Goal: Navigation & Orientation: Find specific page/section

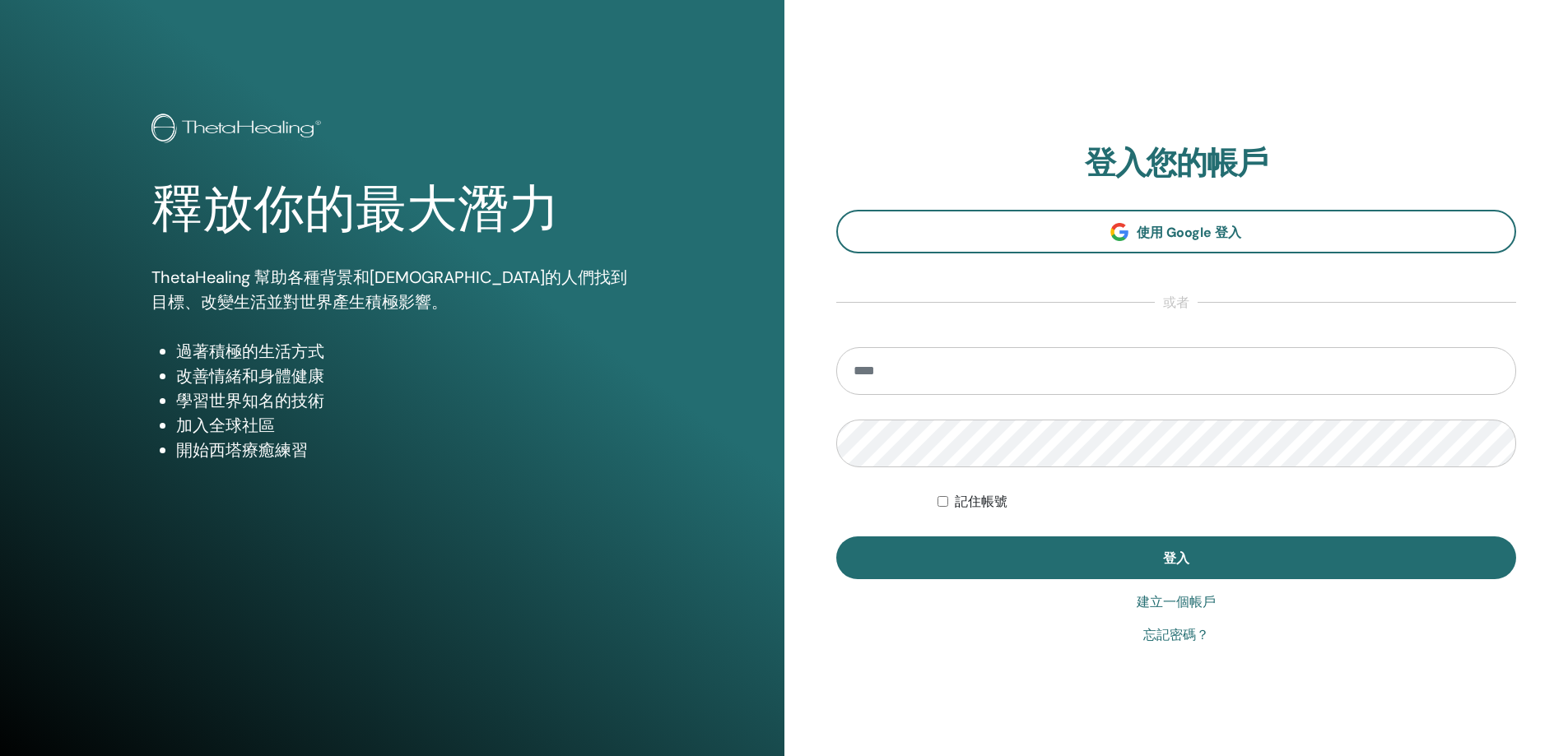
click at [1030, 378] on input "email" at bounding box center [1176, 371] width 680 height 48
type input "**********"
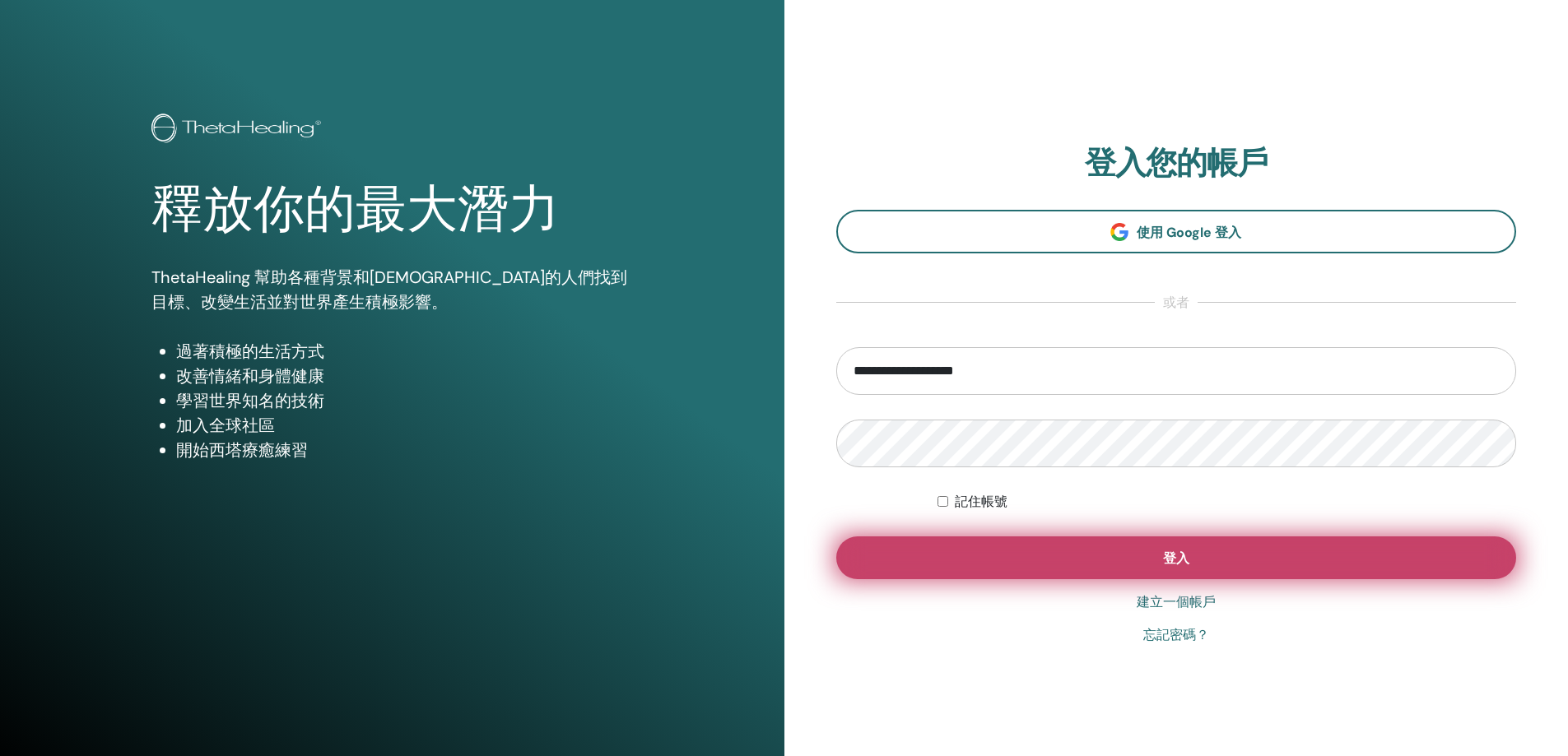
click at [998, 547] on button "登入" at bounding box center [1176, 557] width 680 height 42
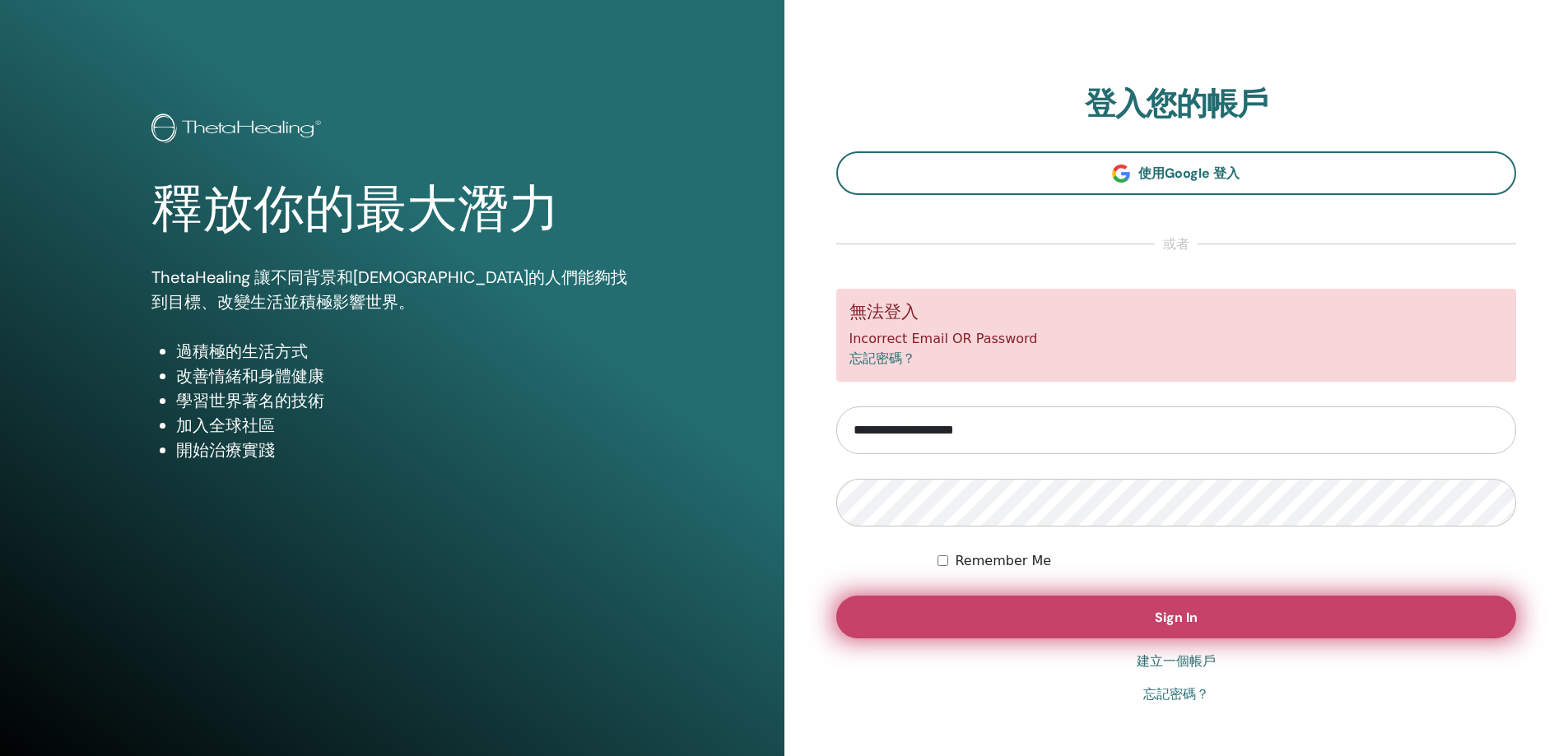
click at [983, 614] on button "Sign In" at bounding box center [1176, 616] width 680 height 42
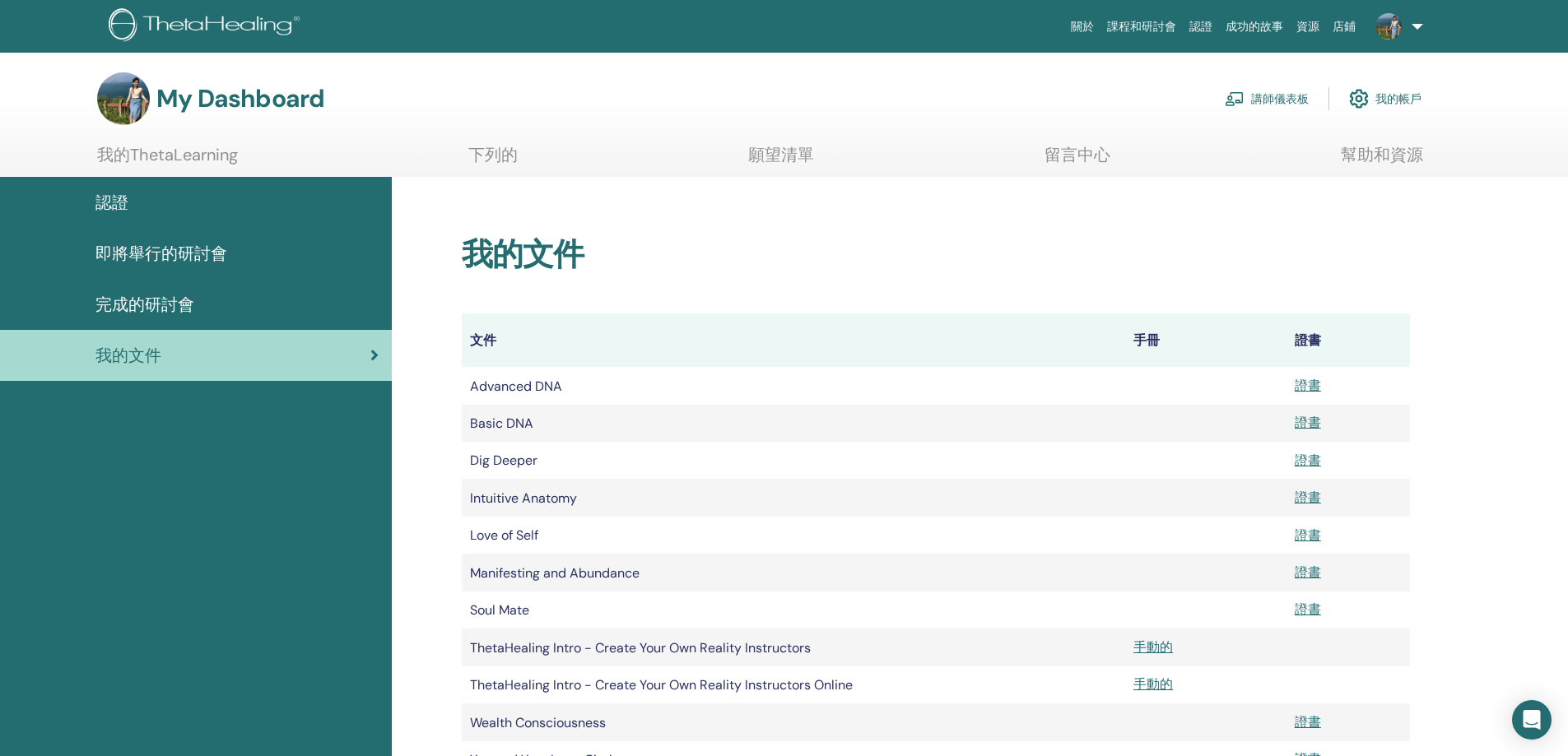
click at [164, 306] on font "完成的研討會" at bounding box center [145, 305] width 99 height 21
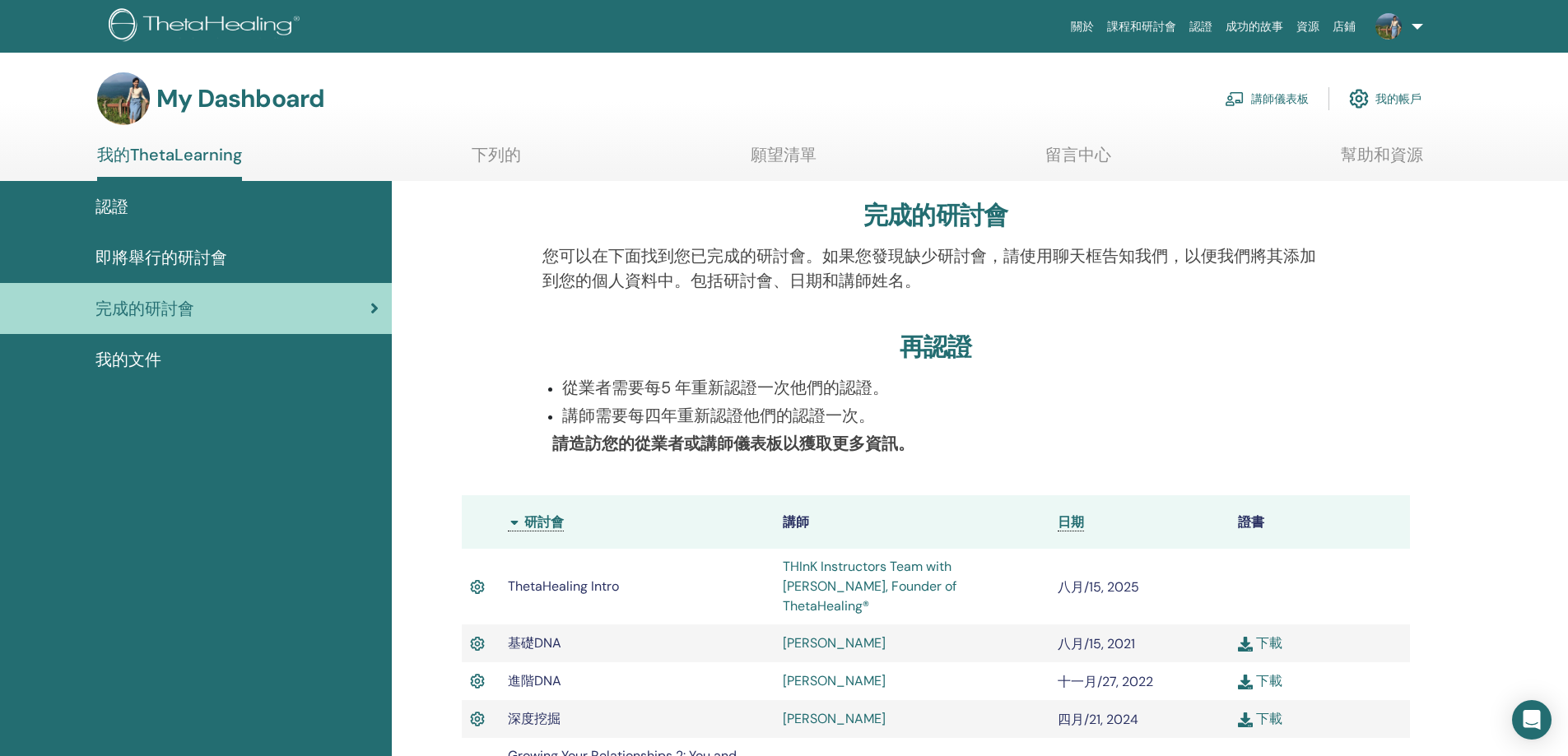
click at [1256, 87] on link "講師儀表板" at bounding box center [1266, 98] width 84 height 36
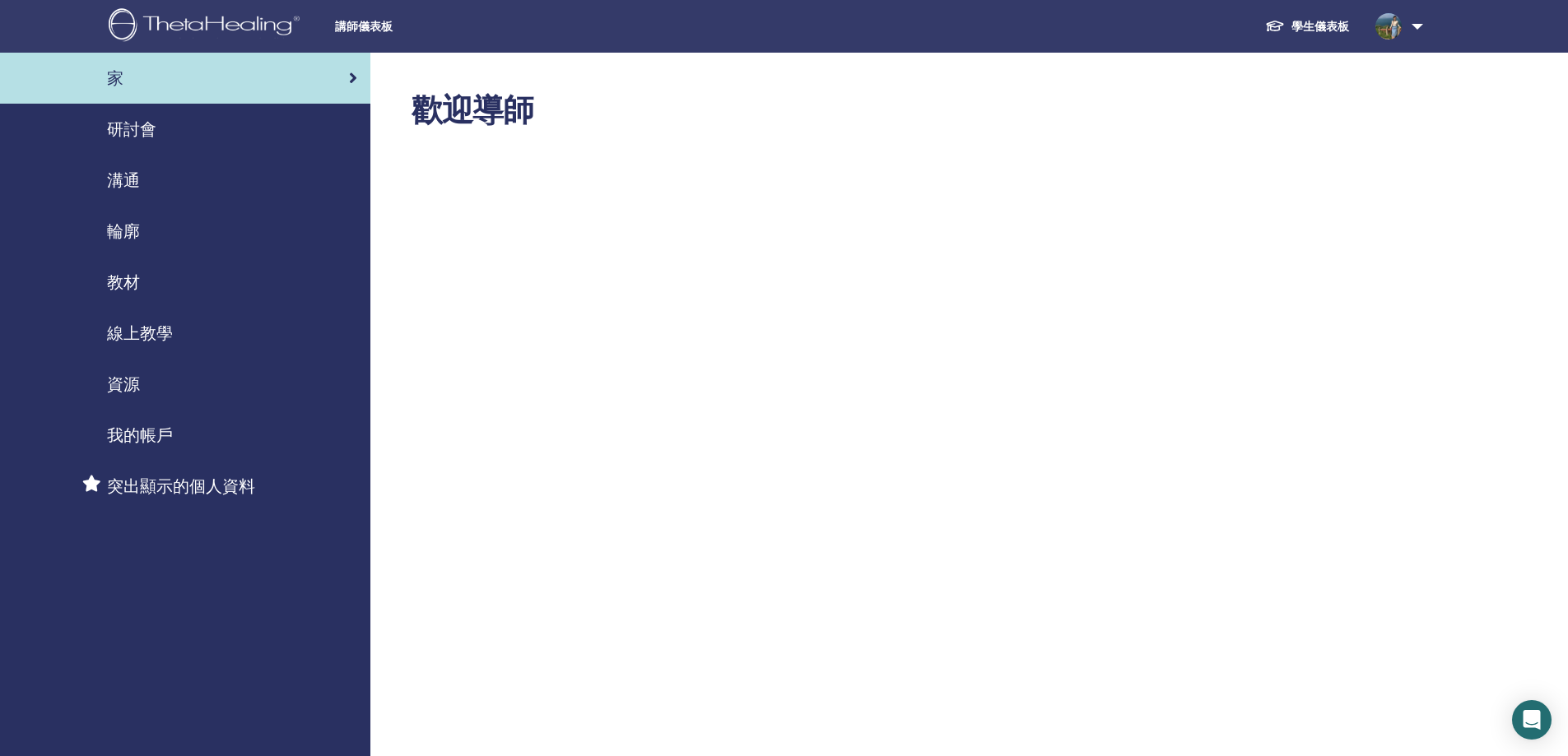
click at [157, 338] on font "線上教學" at bounding box center [140, 333] width 66 height 21
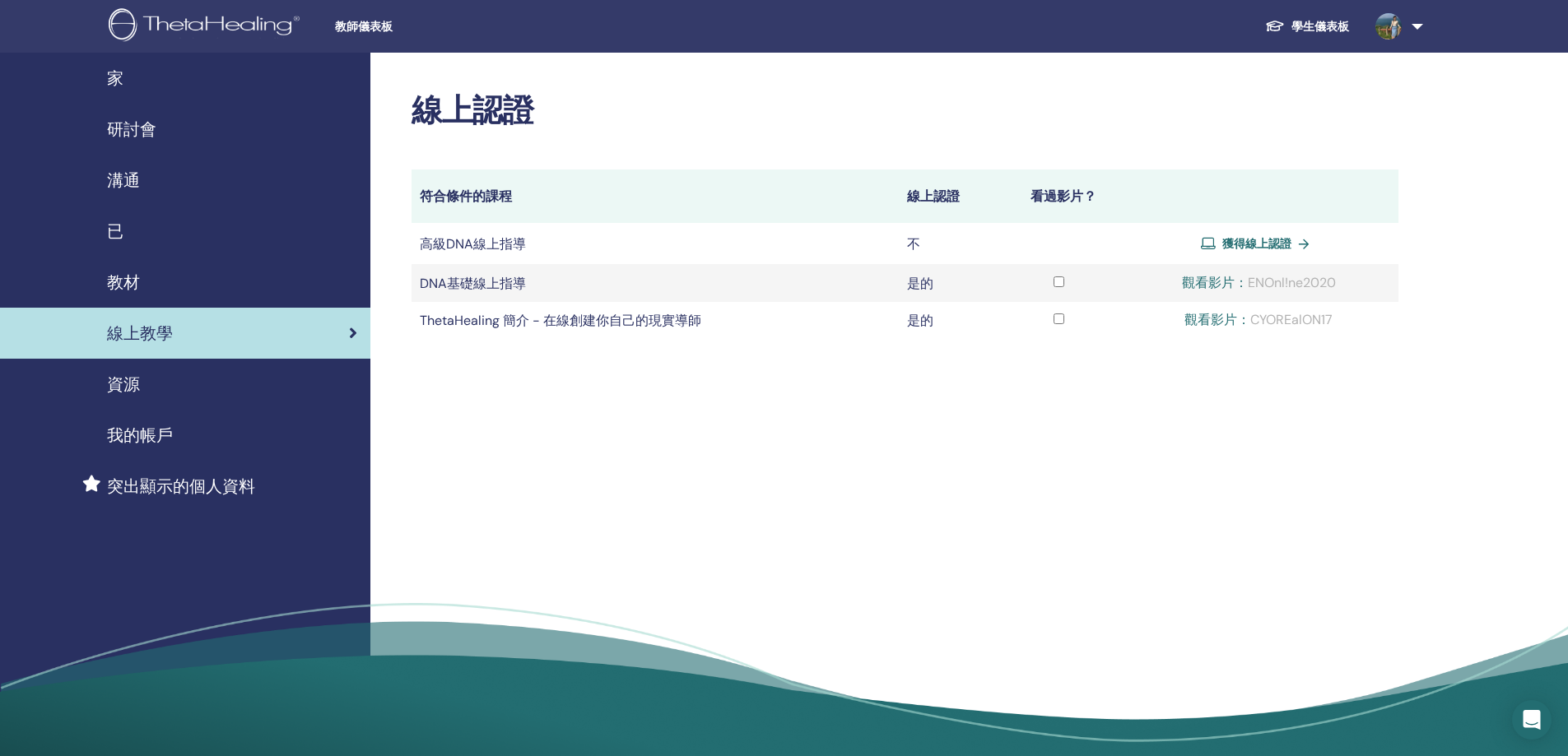
click at [163, 385] on div "資源" at bounding box center [185, 384] width 344 height 25
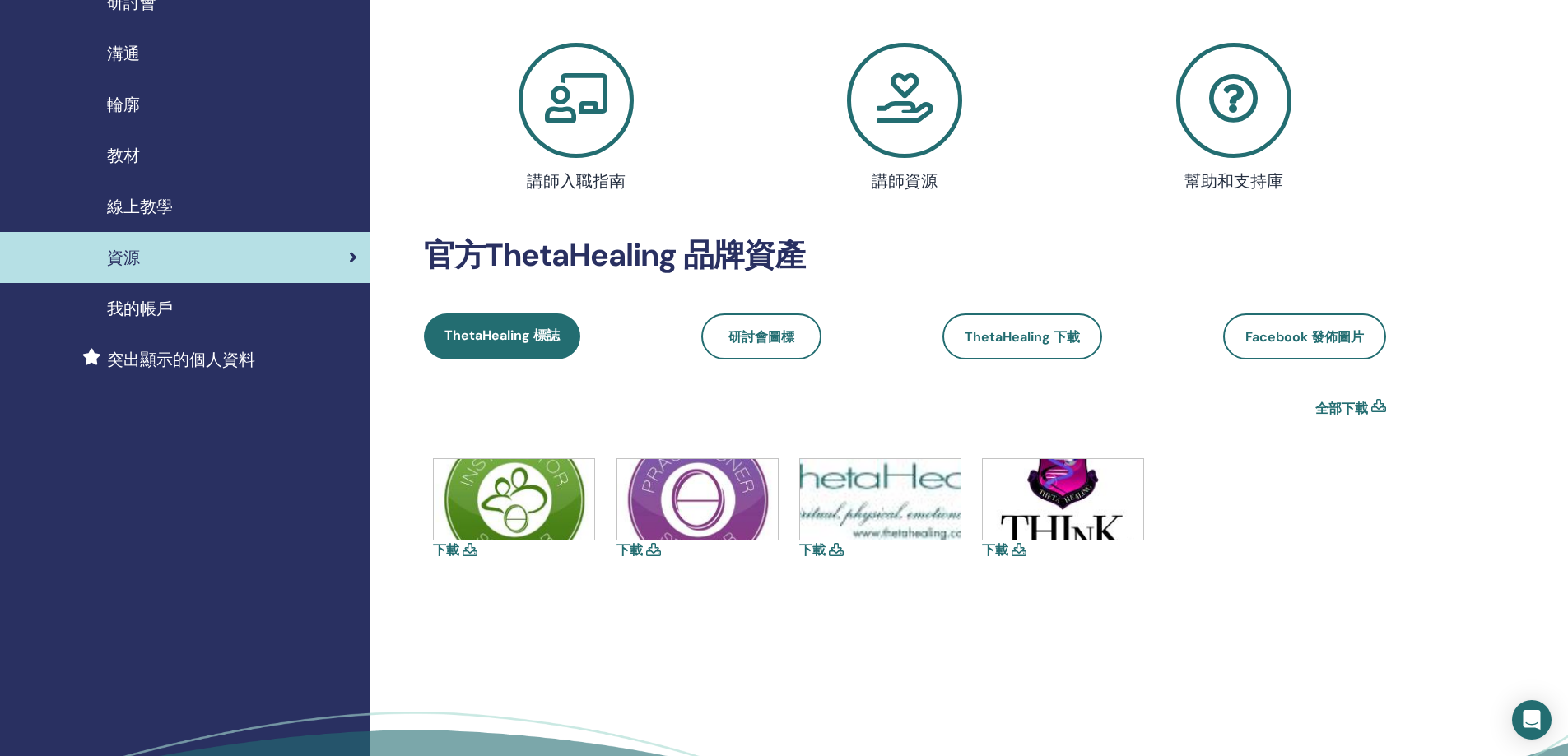
scroll to position [164, 0]
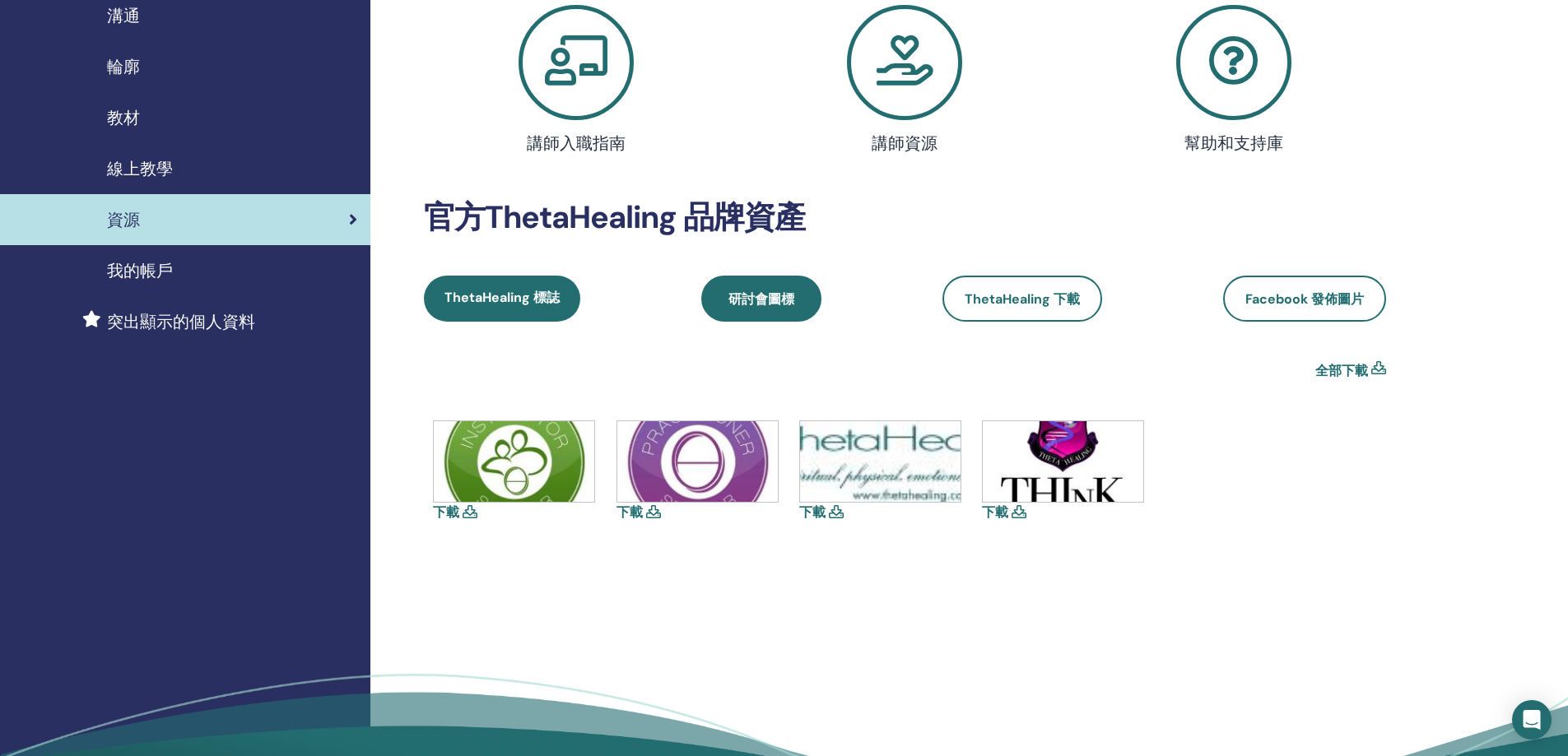
click at [762, 297] on font "研討會圖標" at bounding box center [761, 299] width 66 height 18
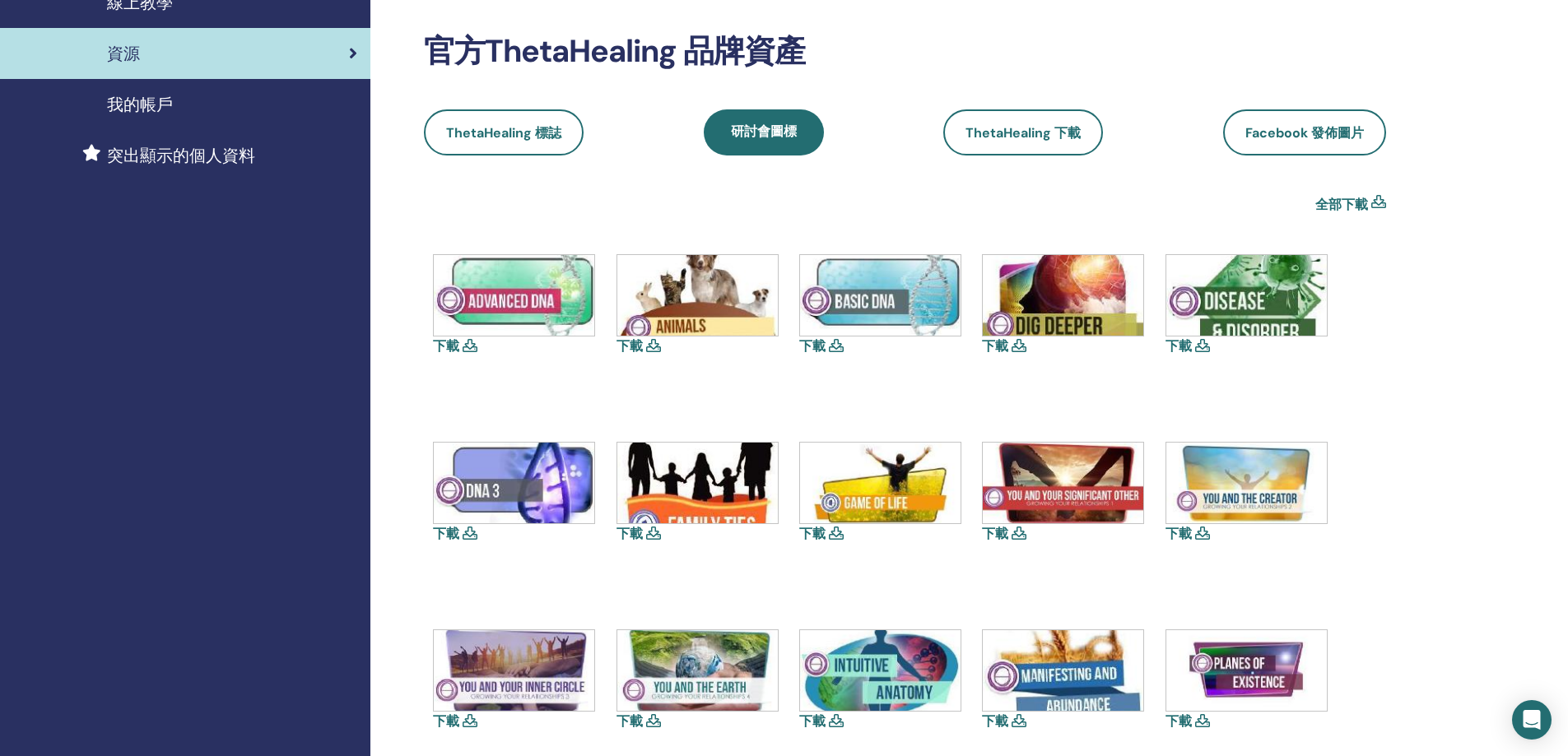
scroll to position [329, 0]
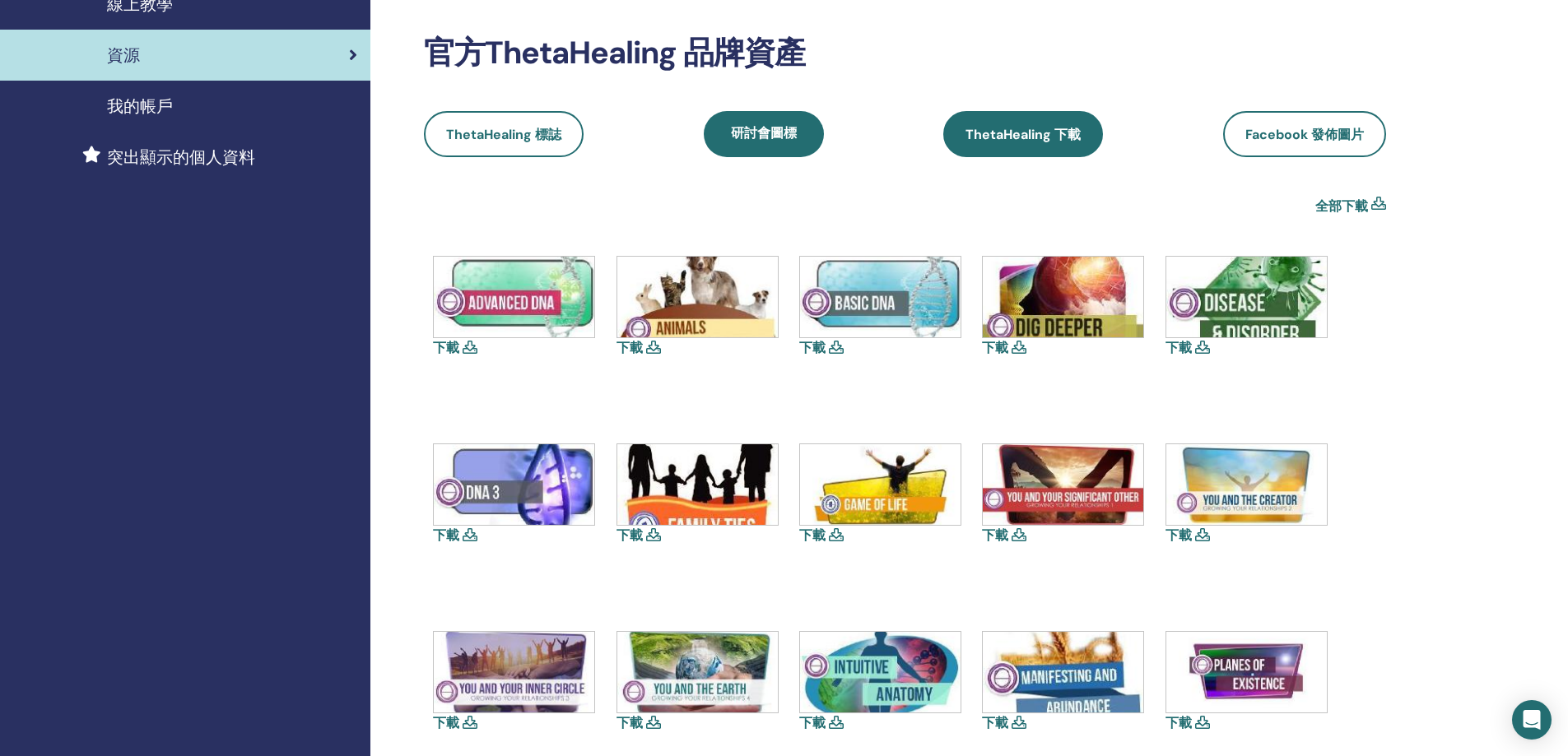
click at [1047, 132] on font "ThetaHealing 下載" at bounding box center [1023, 135] width 115 height 18
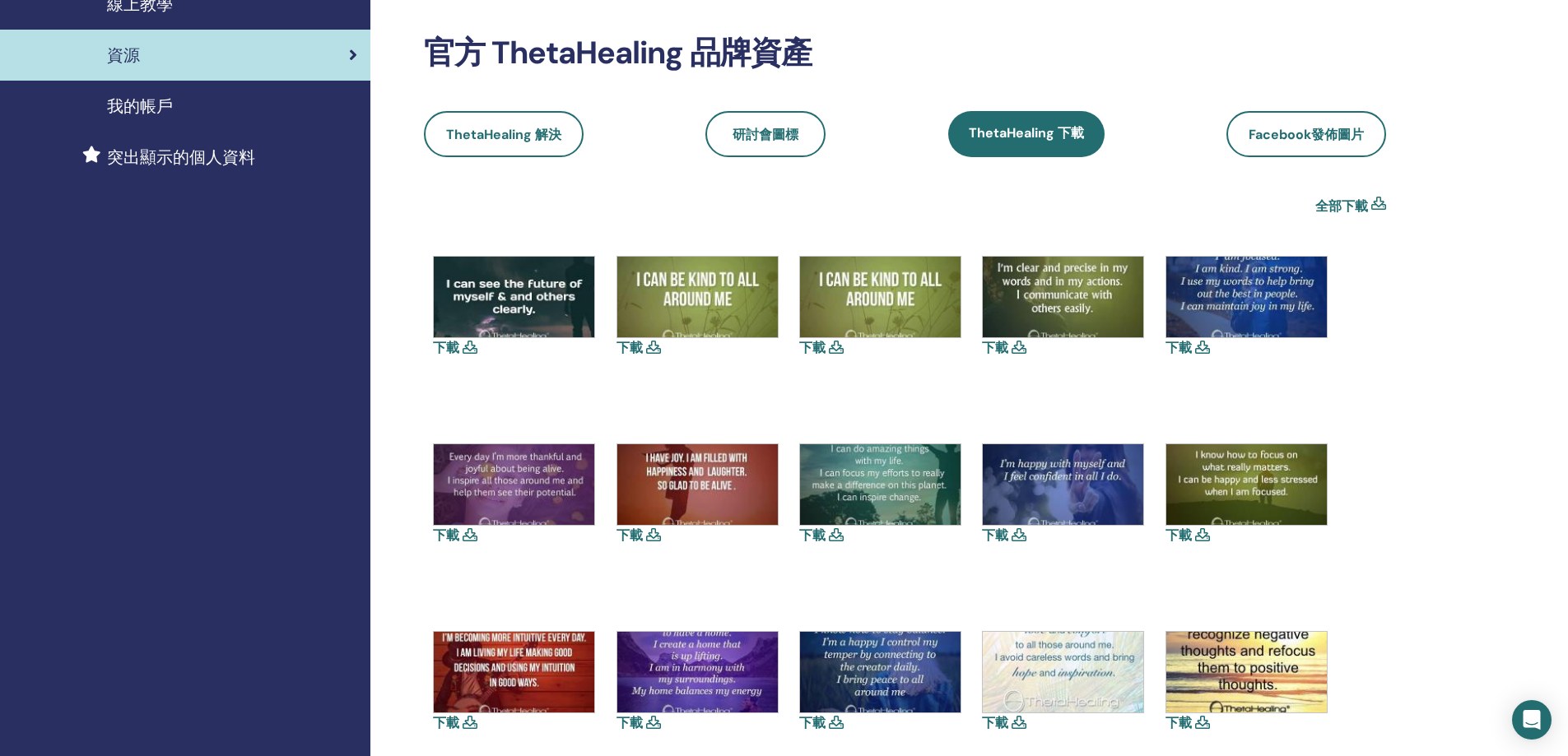
scroll to position [246, 0]
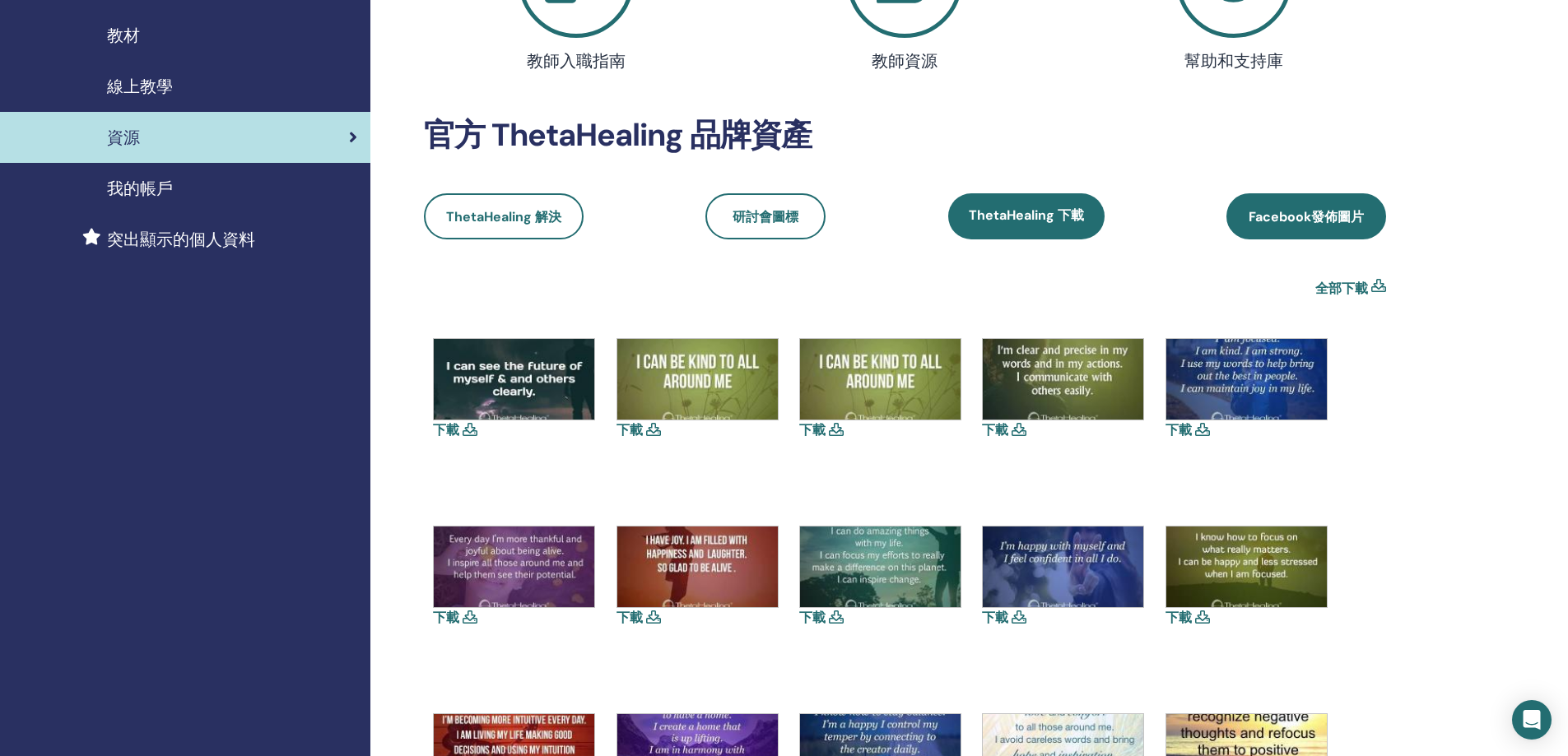
click at [1284, 218] on font "Facebook發佈圖片" at bounding box center [1306, 217] width 115 height 18
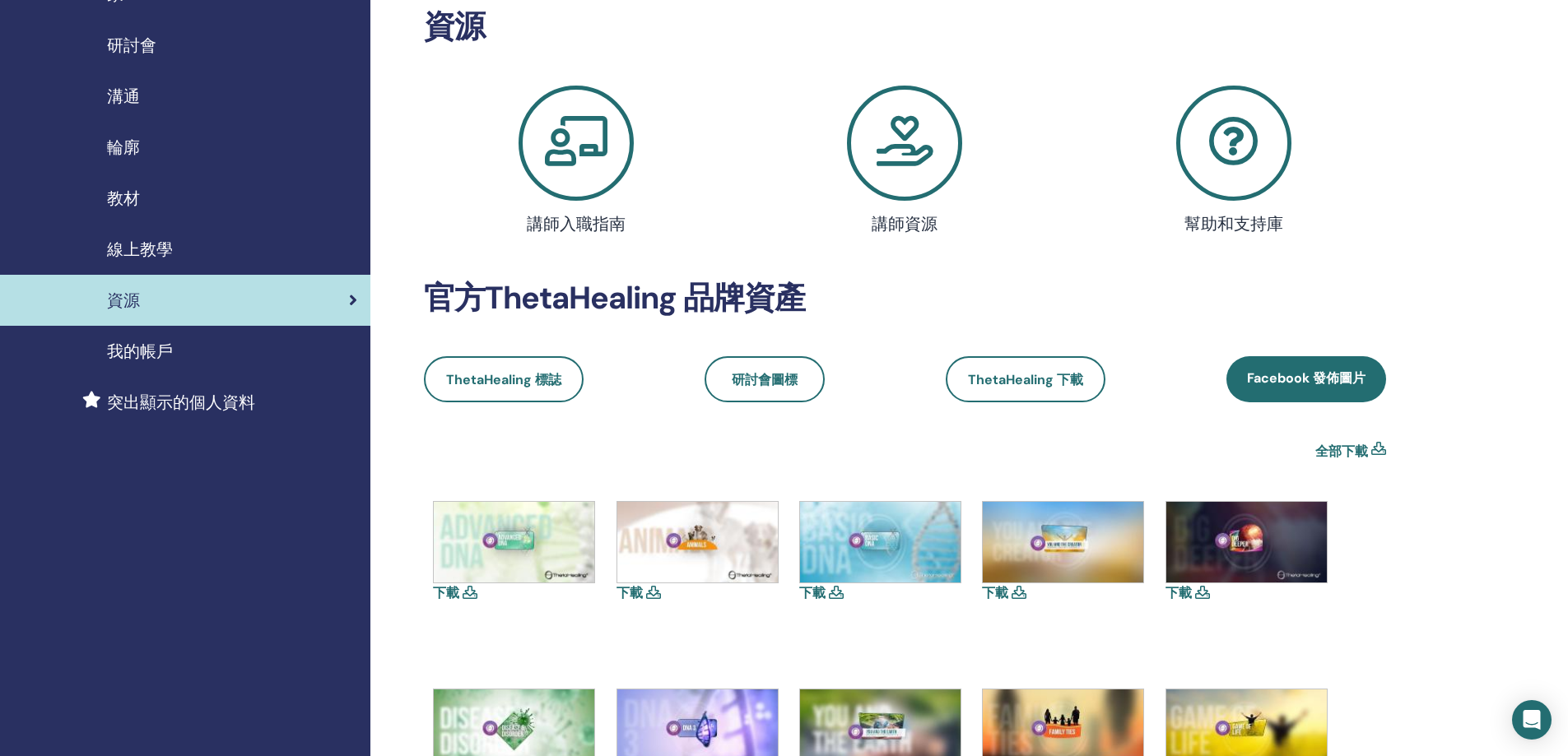
scroll to position [82, 0]
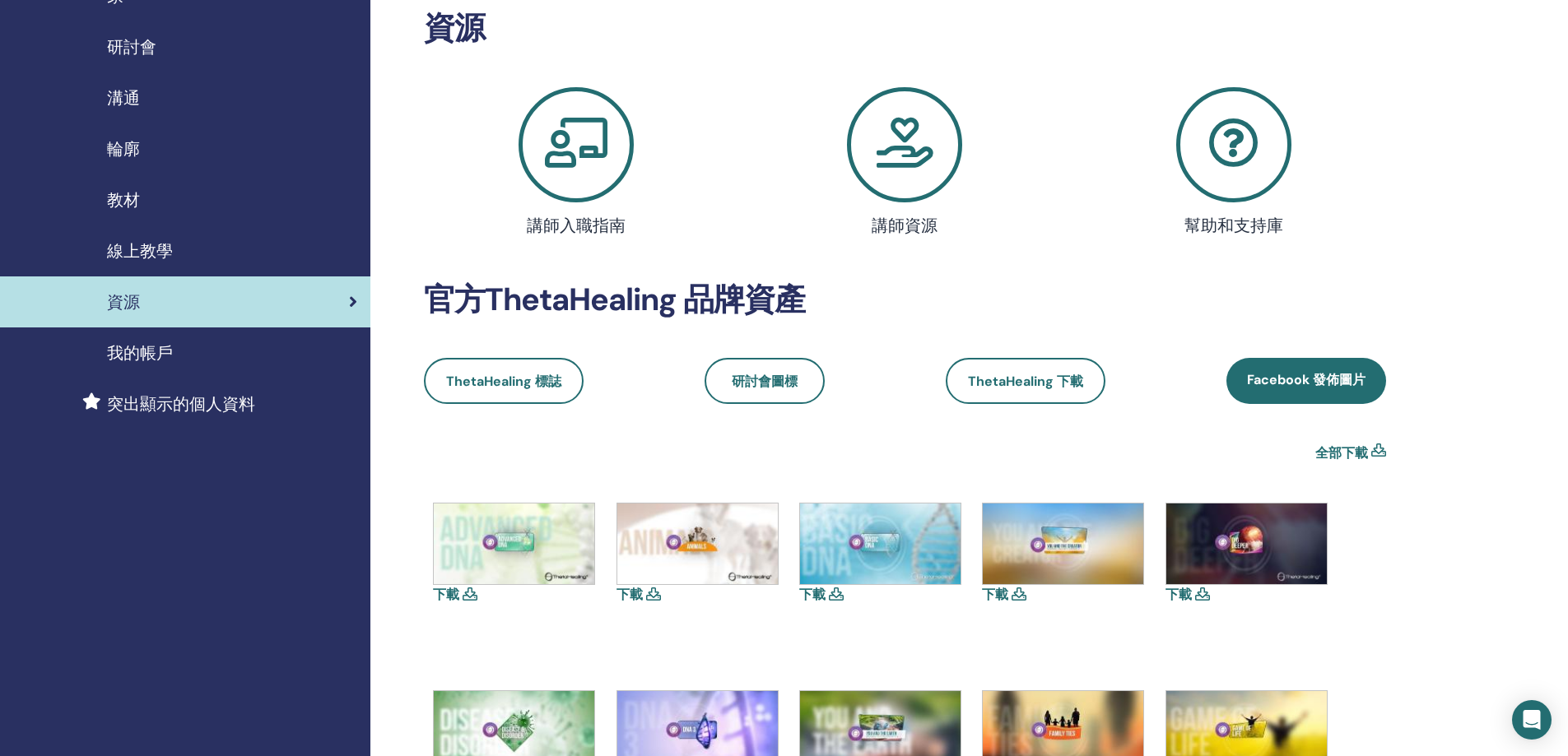
click at [869, 162] on icon at bounding box center [905, 145] width 115 height 115
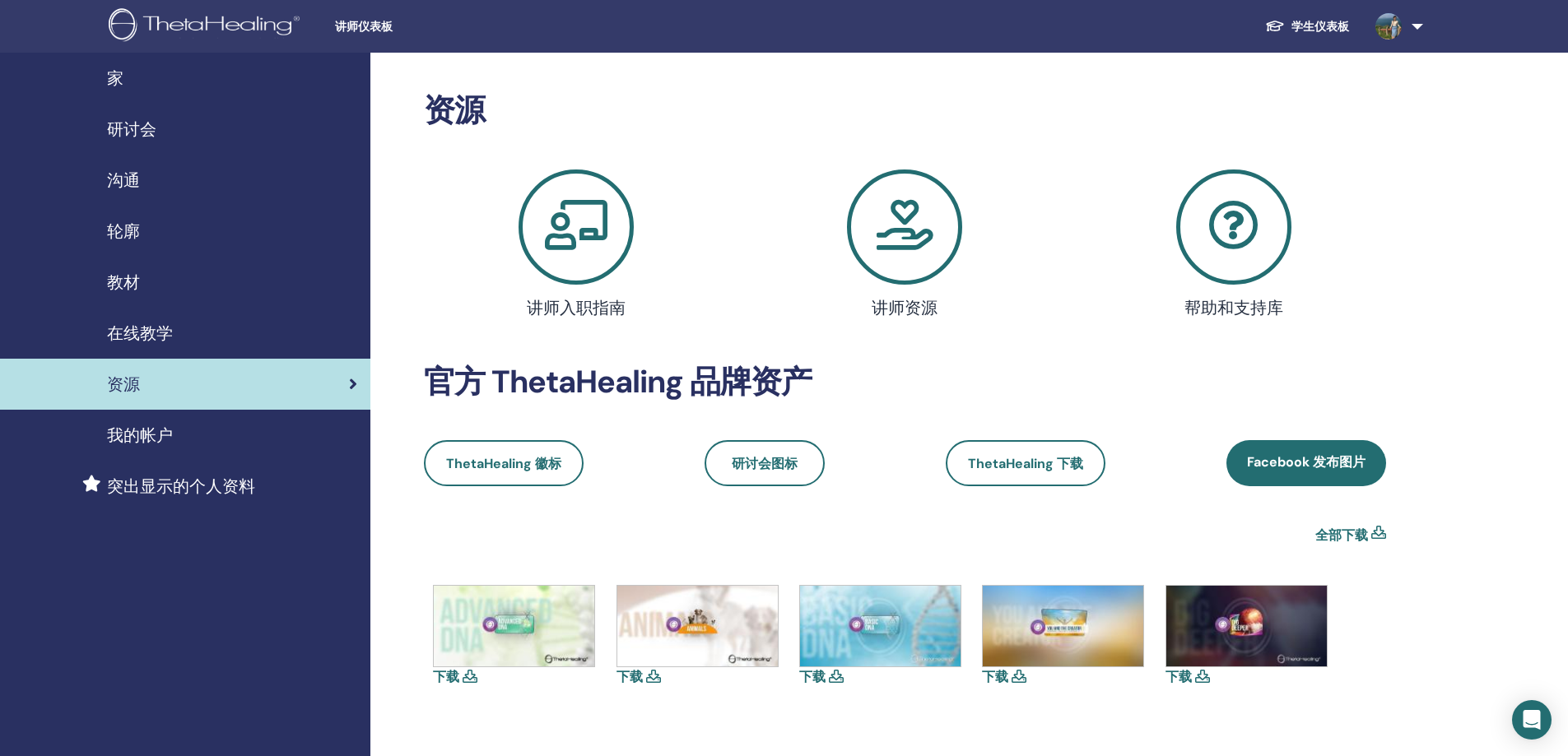
scroll to position [82, 0]
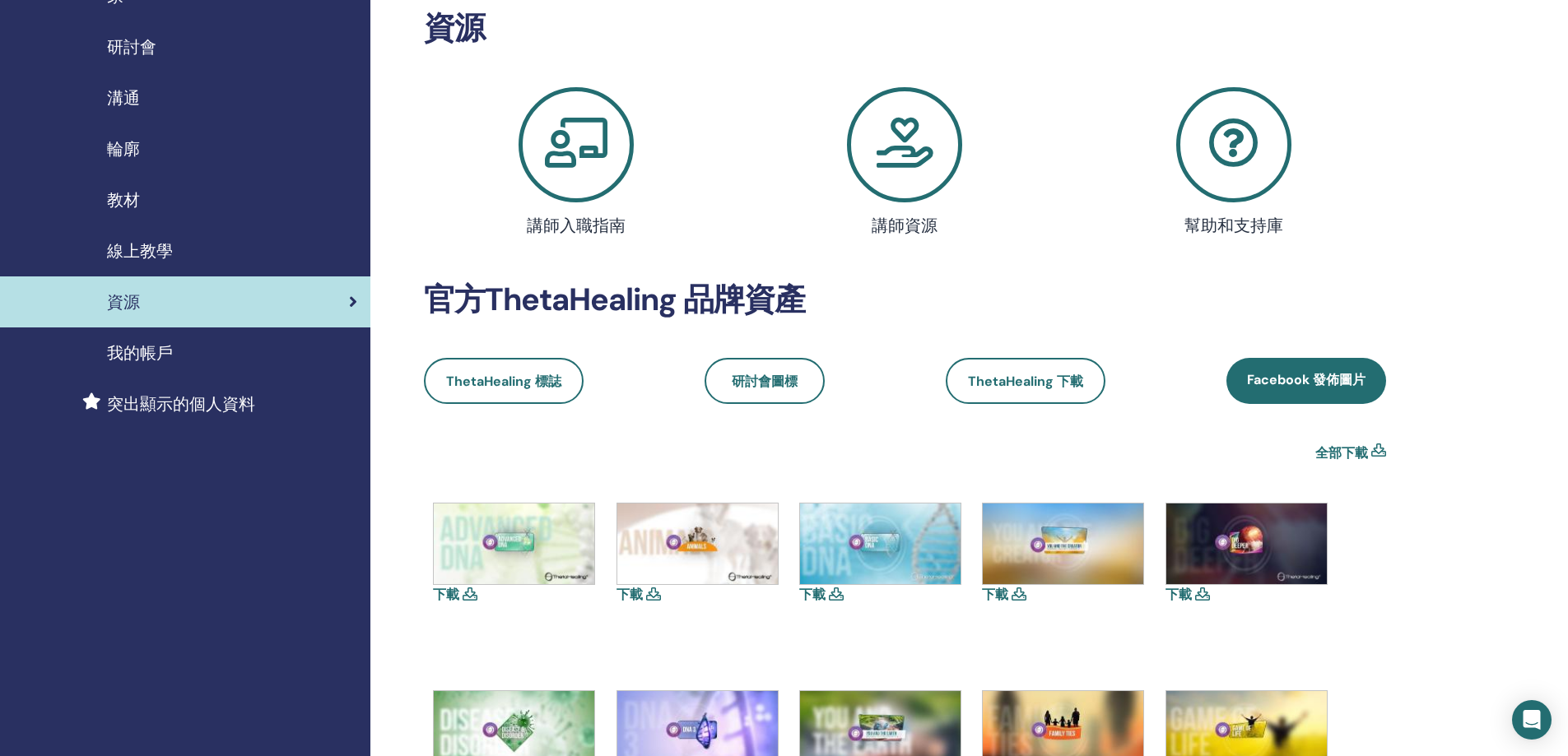
click at [1259, 145] on icon at bounding box center [1233, 145] width 115 height 115
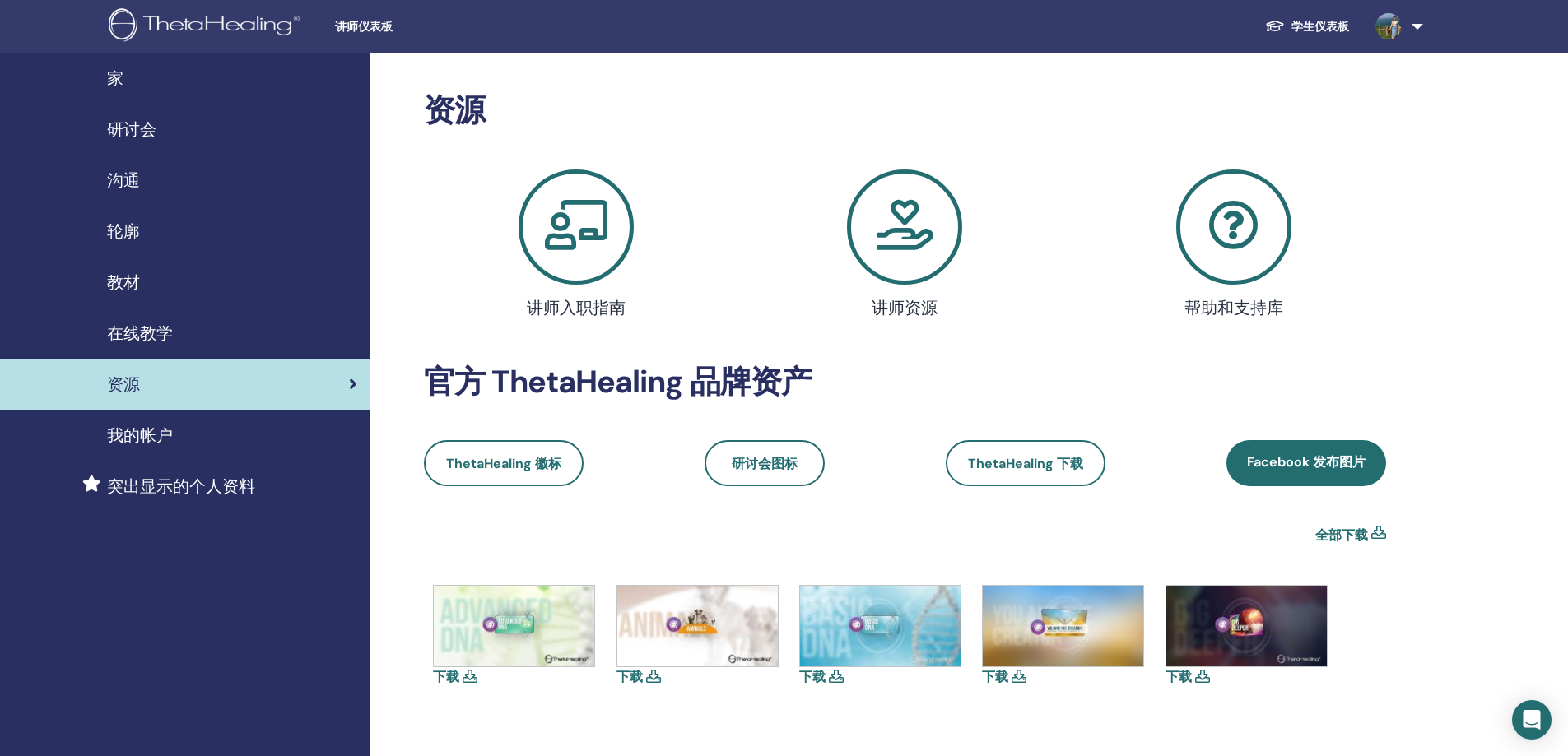
scroll to position [82, 0]
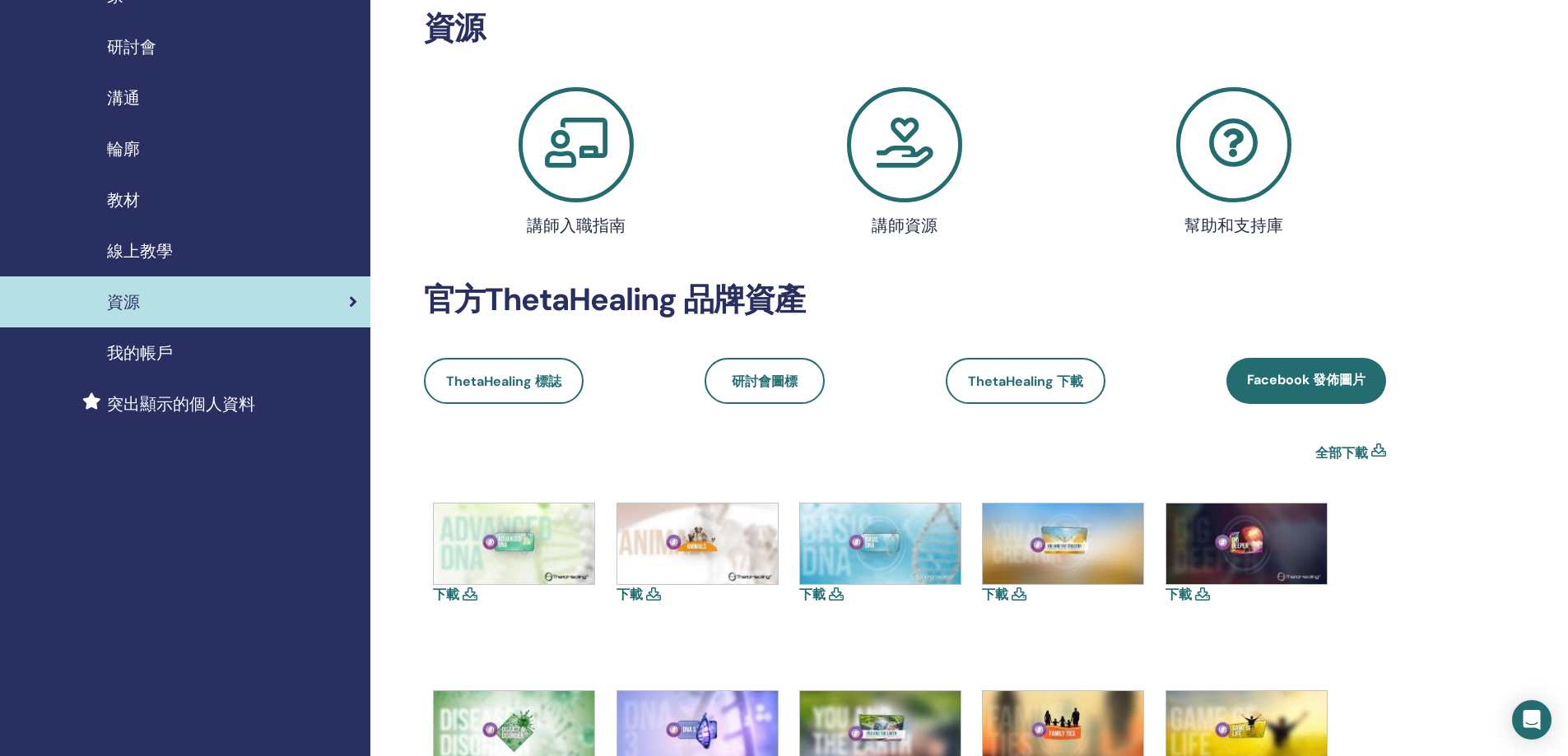
click at [596, 113] on icon at bounding box center [576, 145] width 115 height 115
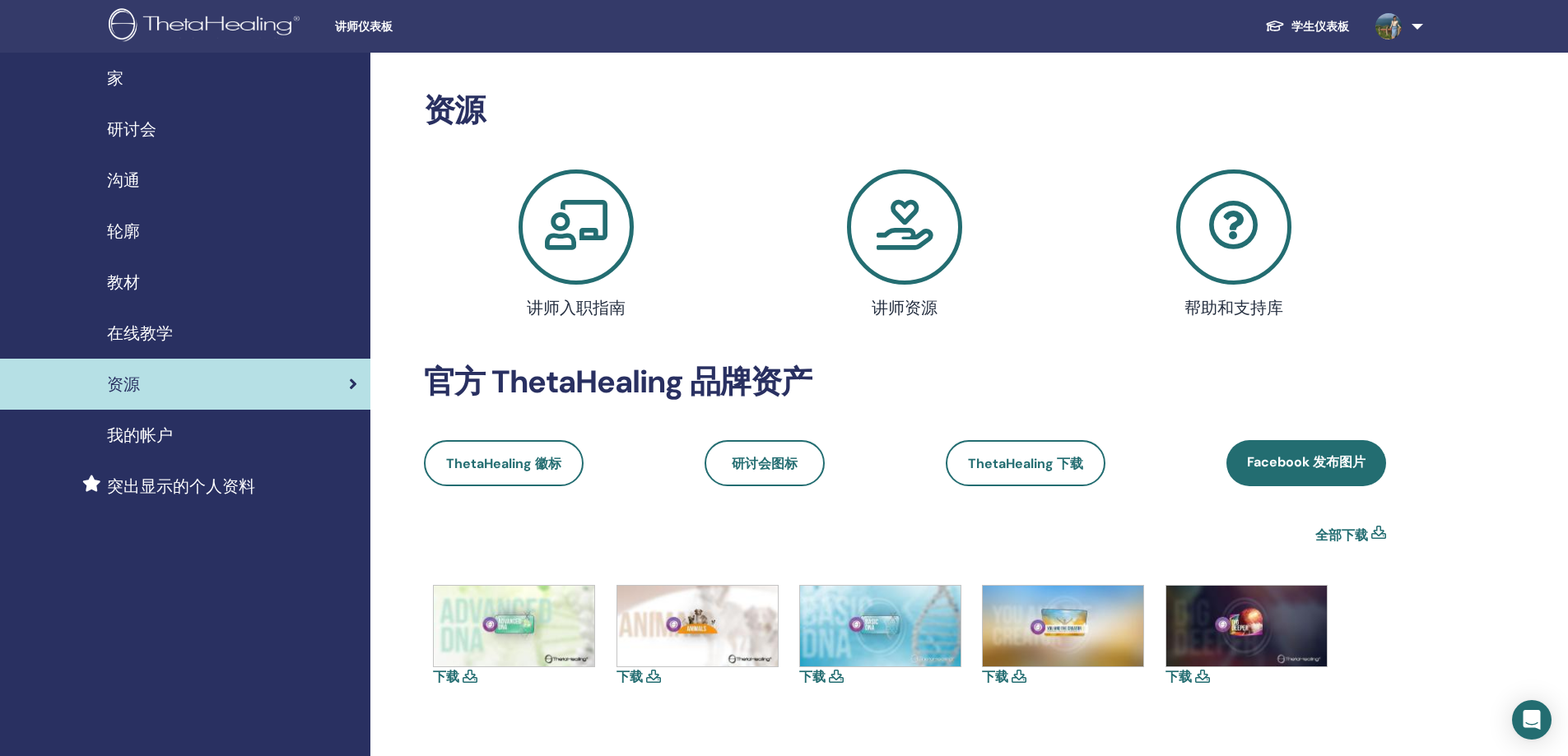
scroll to position [82, 0]
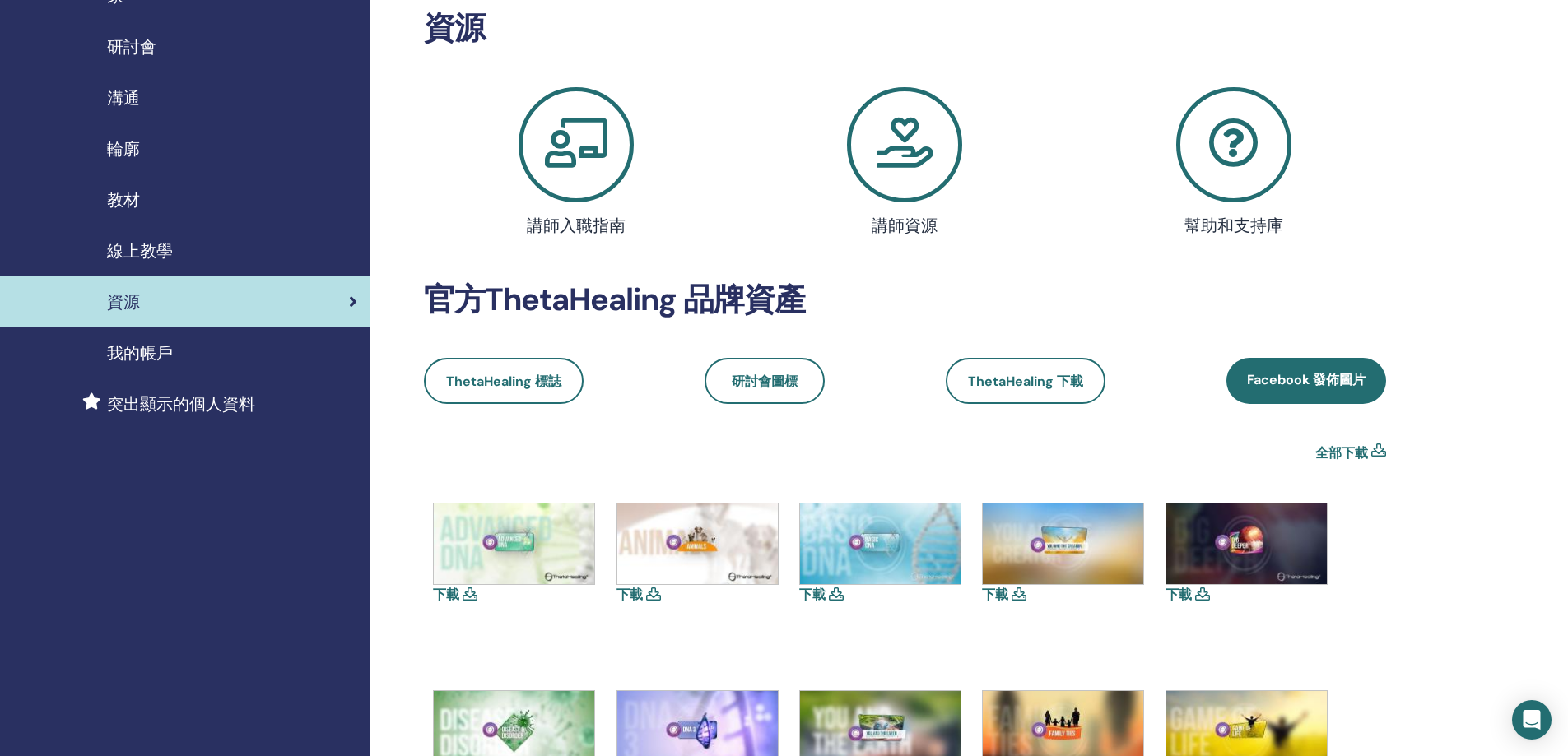
click at [156, 360] on font "我的帳戶" at bounding box center [140, 353] width 66 height 21
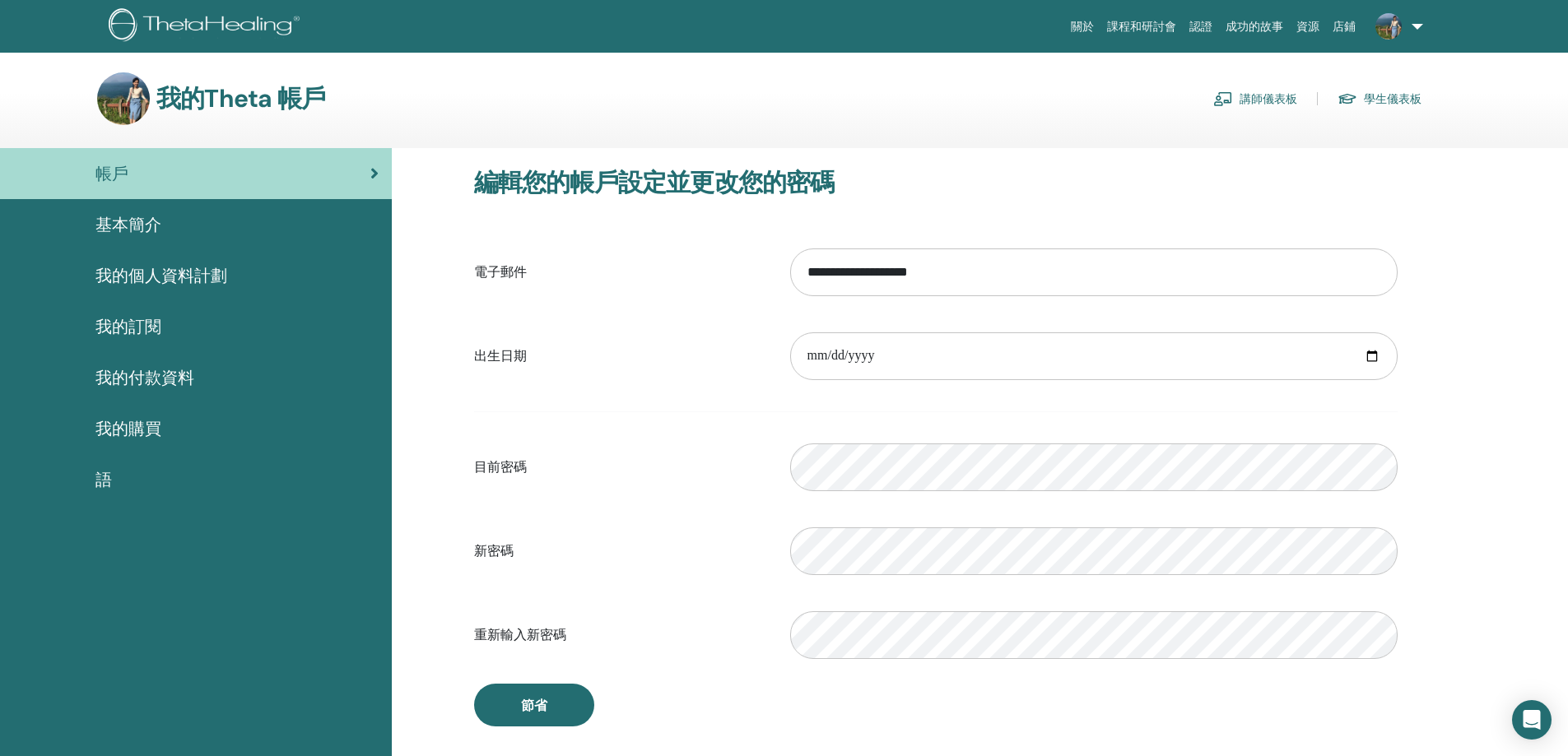
click at [182, 276] on font "我的個人資料計劃" at bounding box center [161, 276] width 132 height 21
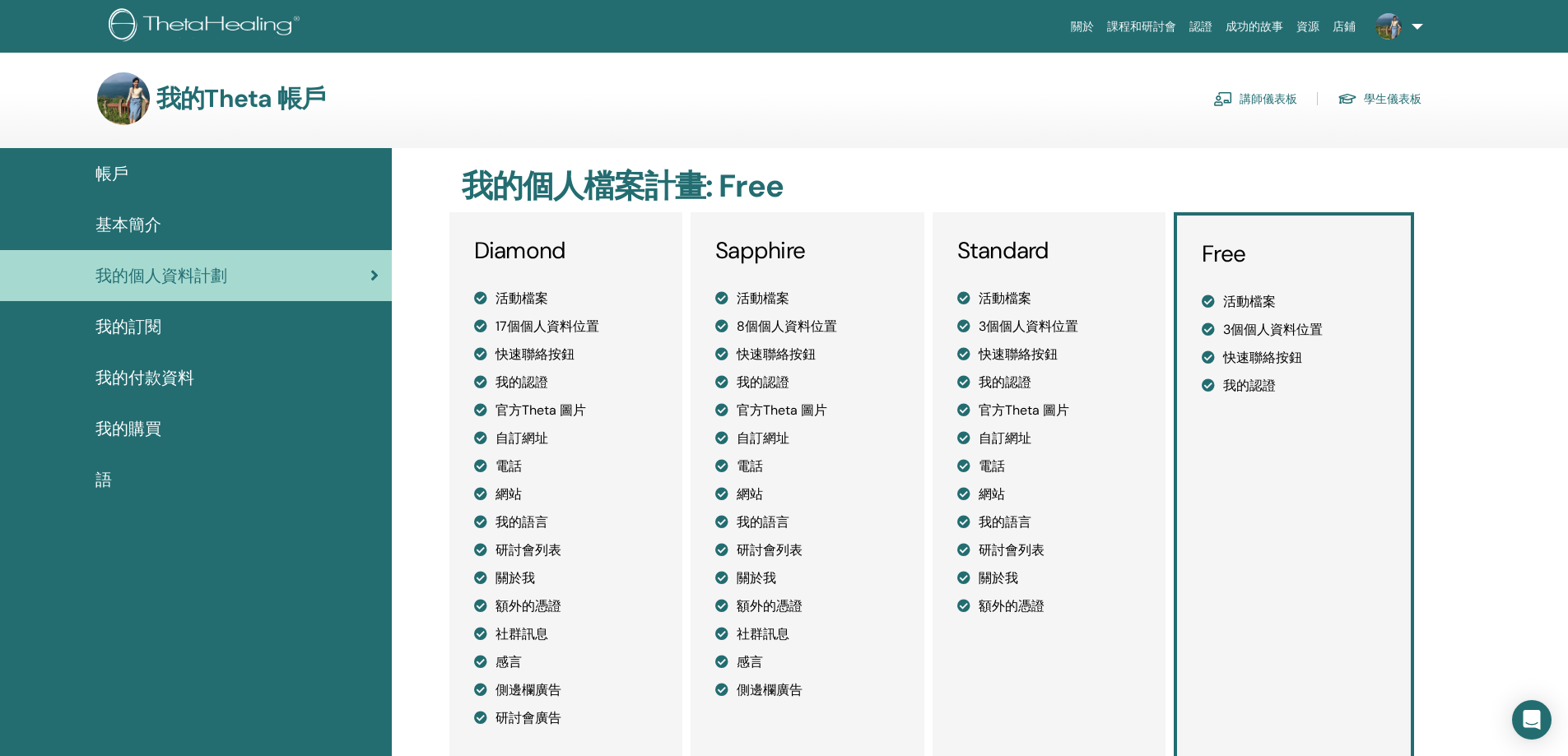
click at [1270, 90] on font "講師儀表板" at bounding box center [1268, 98] width 57 height 16
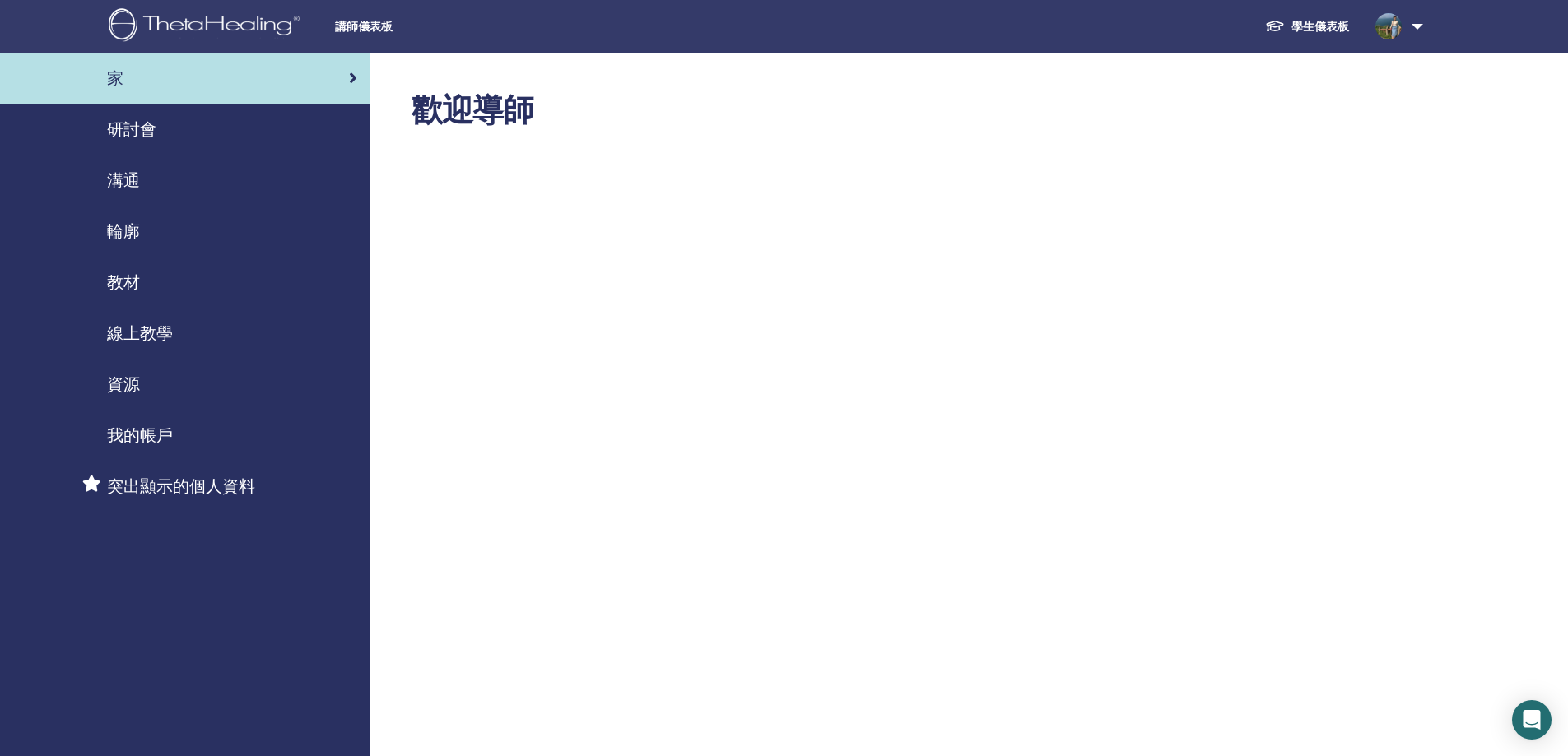
click at [1310, 18] on font "學生儀表板" at bounding box center [1320, 26] width 57 height 16
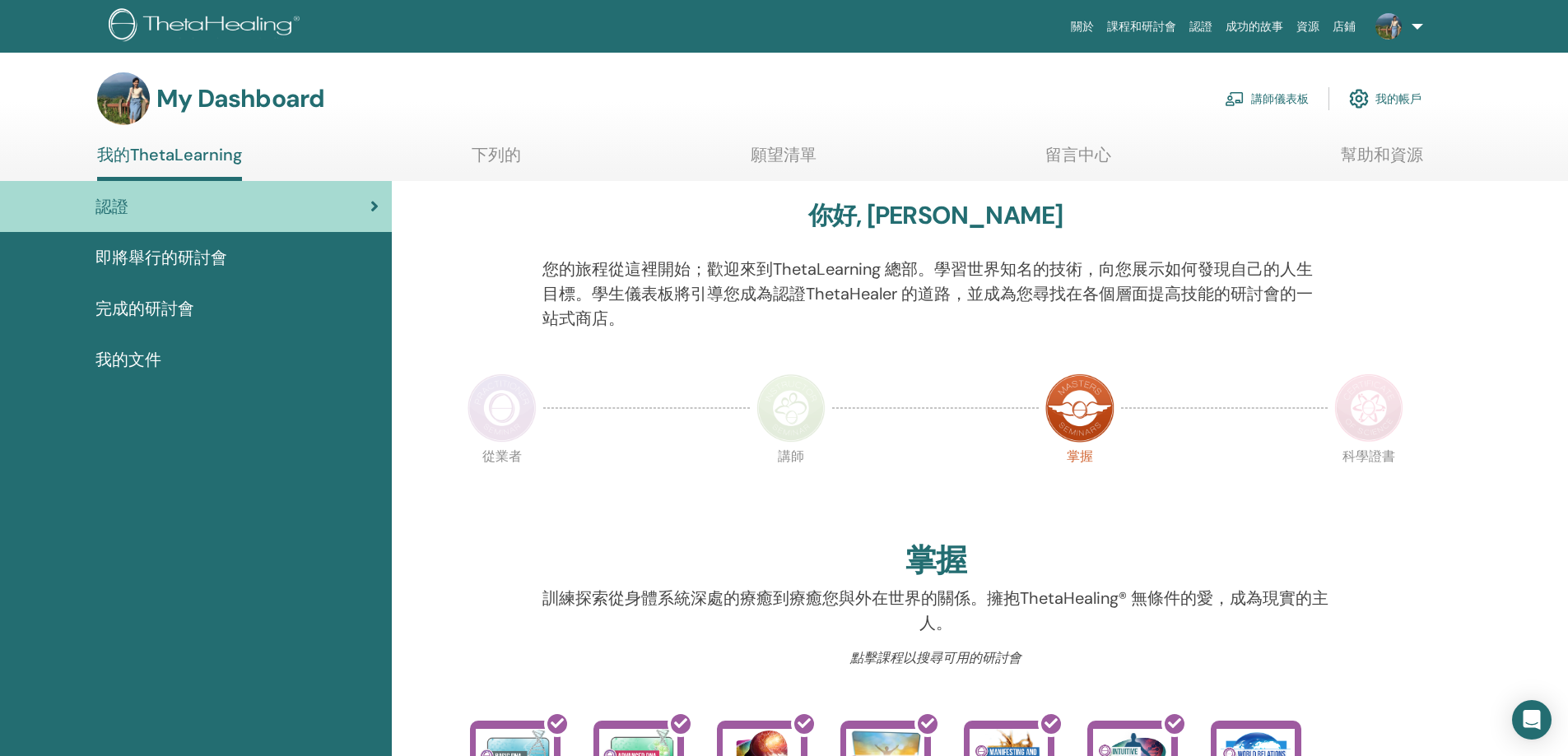
click at [489, 155] on font "下列的" at bounding box center [496, 155] width 49 height 21
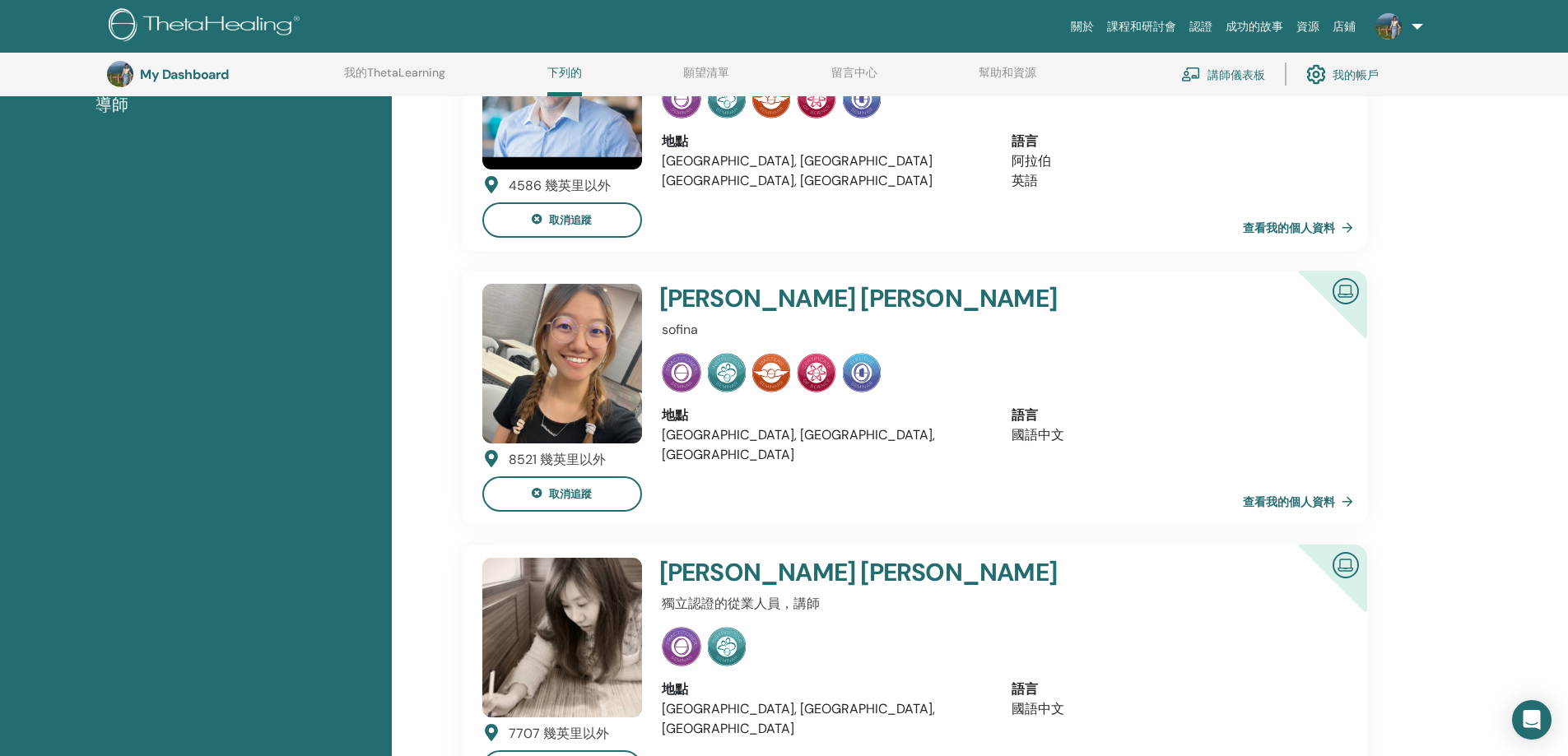
scroll to position [208, 0]
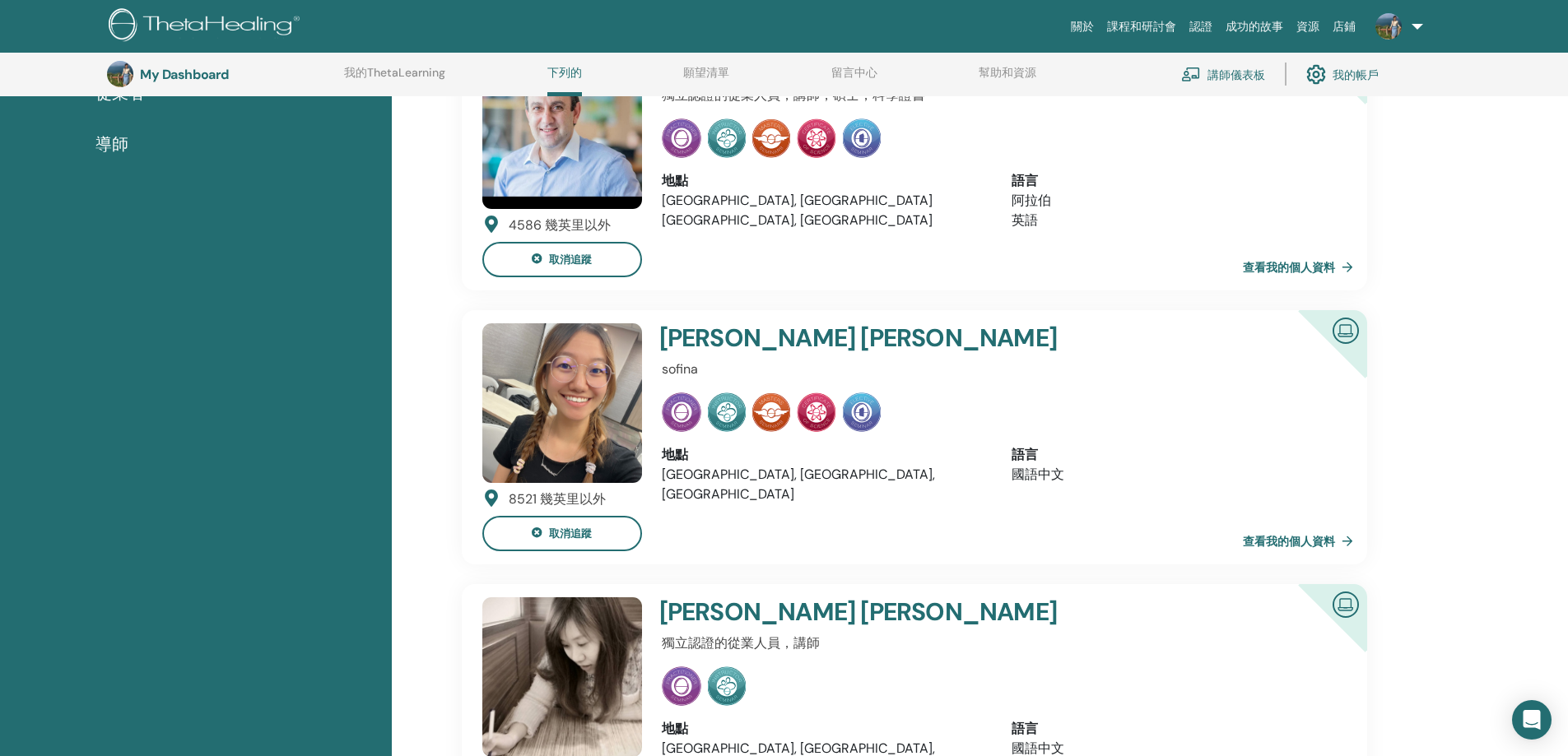
click at [814, 414] on img at bounding box center [816, 412] width 40 height 40
click at [763, 421] on img at bounding box center [770, 412] width 38 height 40
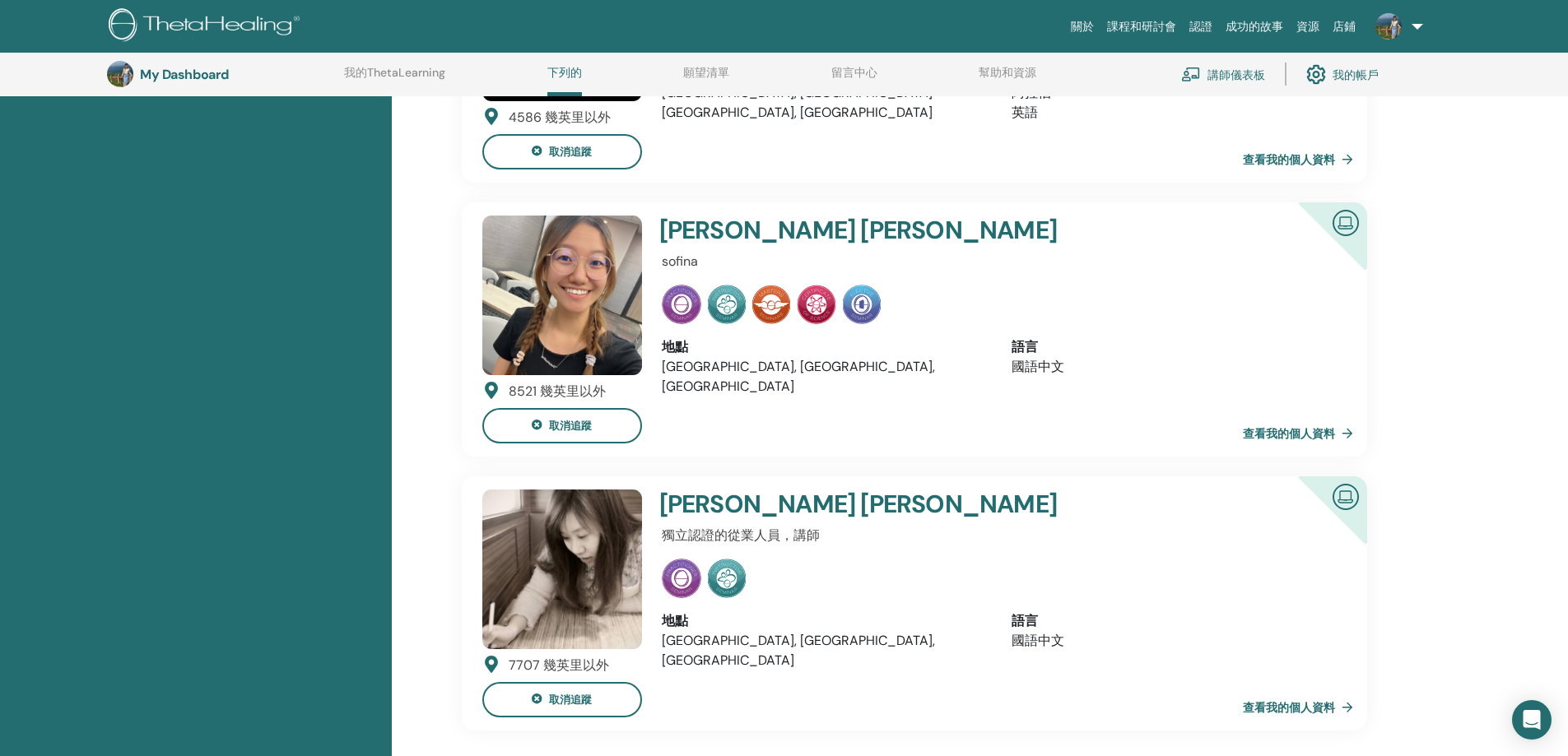
scroll to position [291, 0]
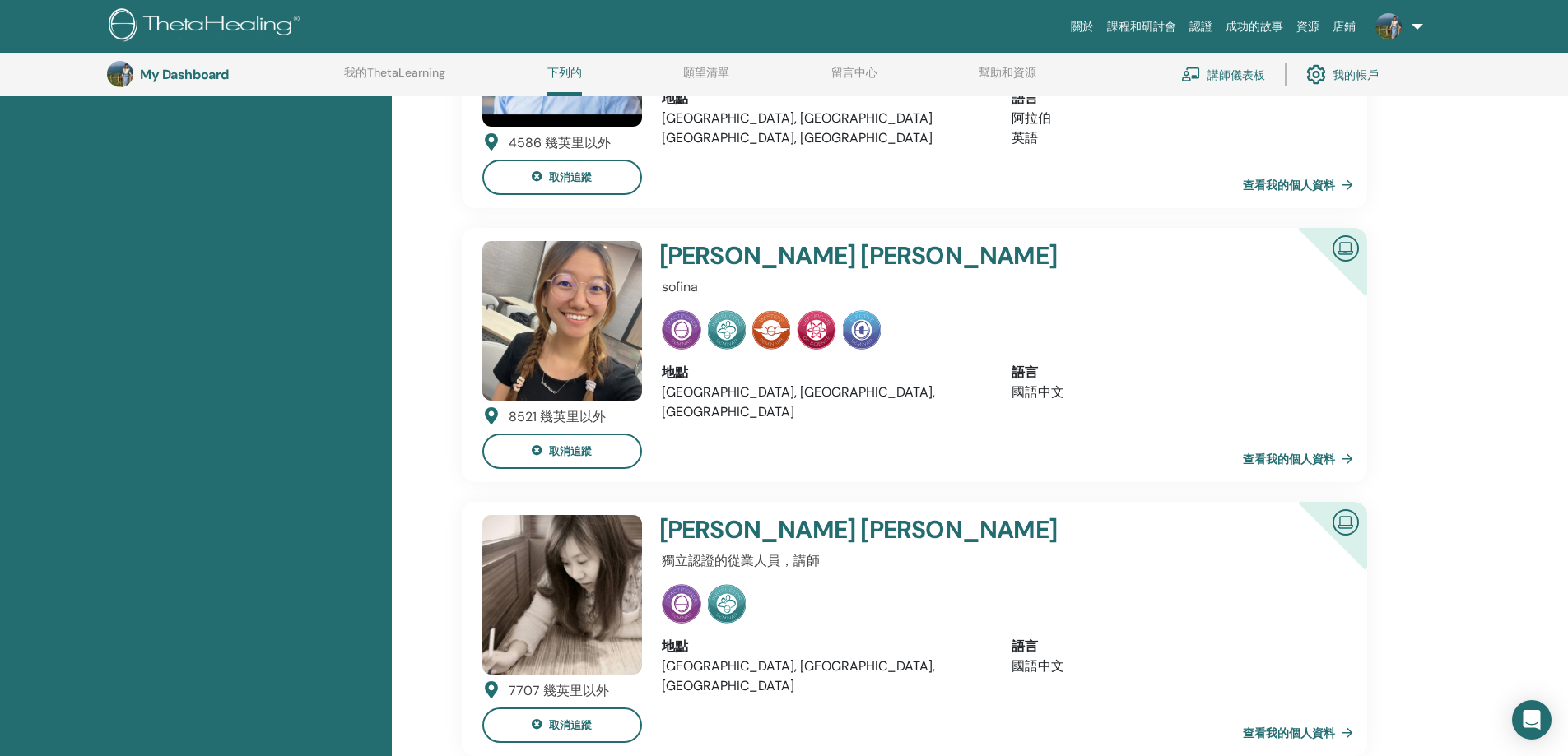
click at [1303, 457] on font "查看我的個人資料" at bounding box center [1289, 458] width 92 height 15
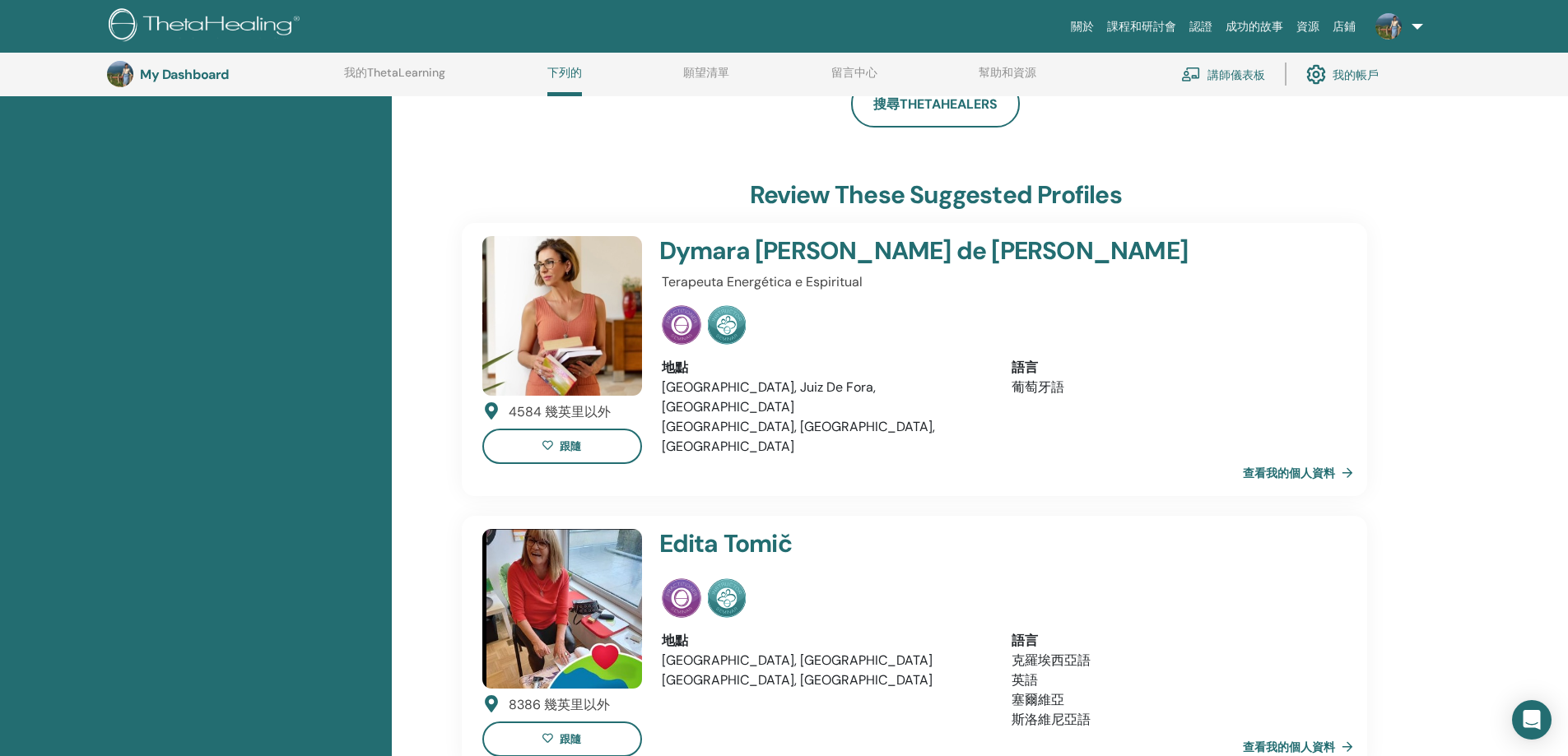
scroll to position [992, 0]
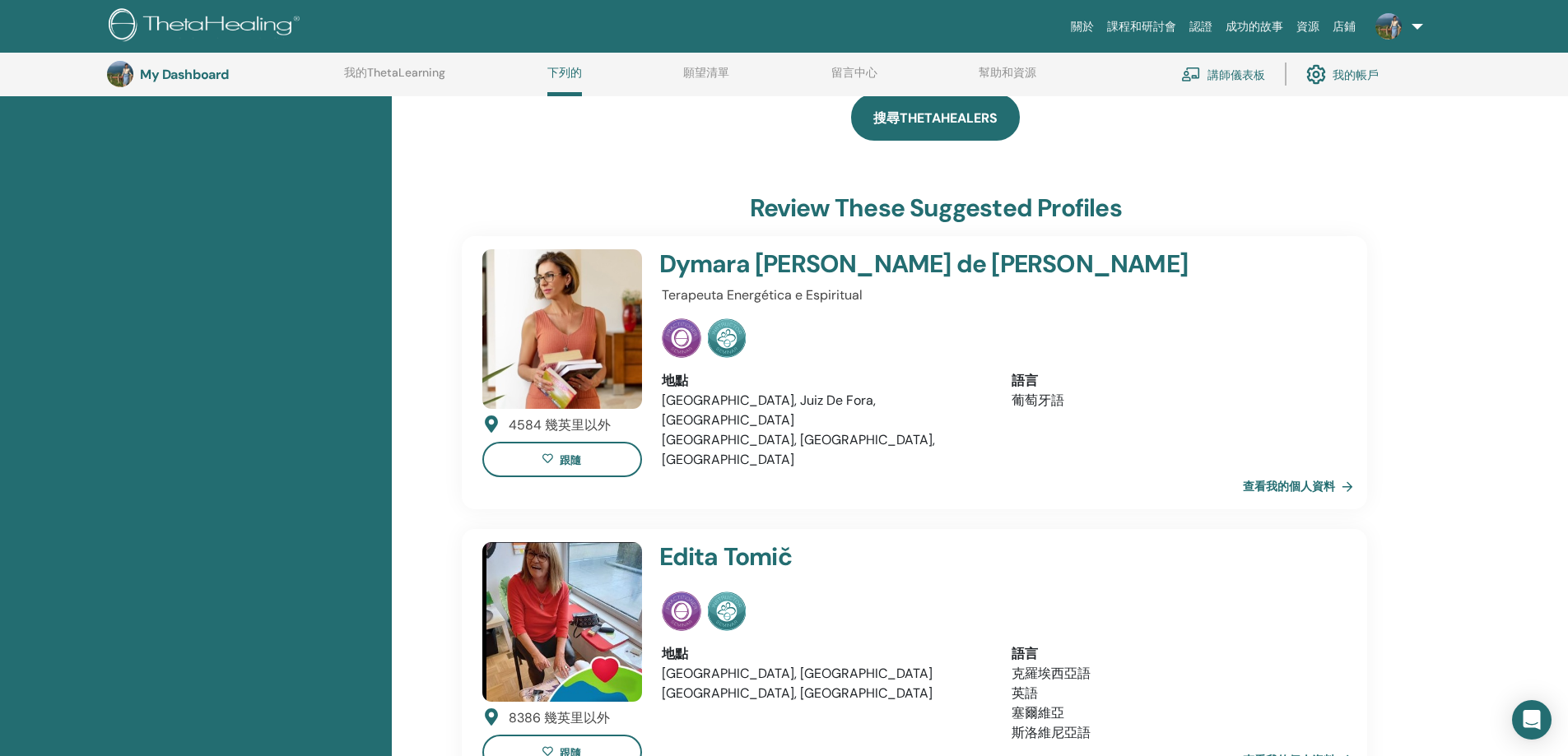
click at [987, 119] on link "搜尋ThetaHealers" at bounding box center [935, 117] width 169 height 47
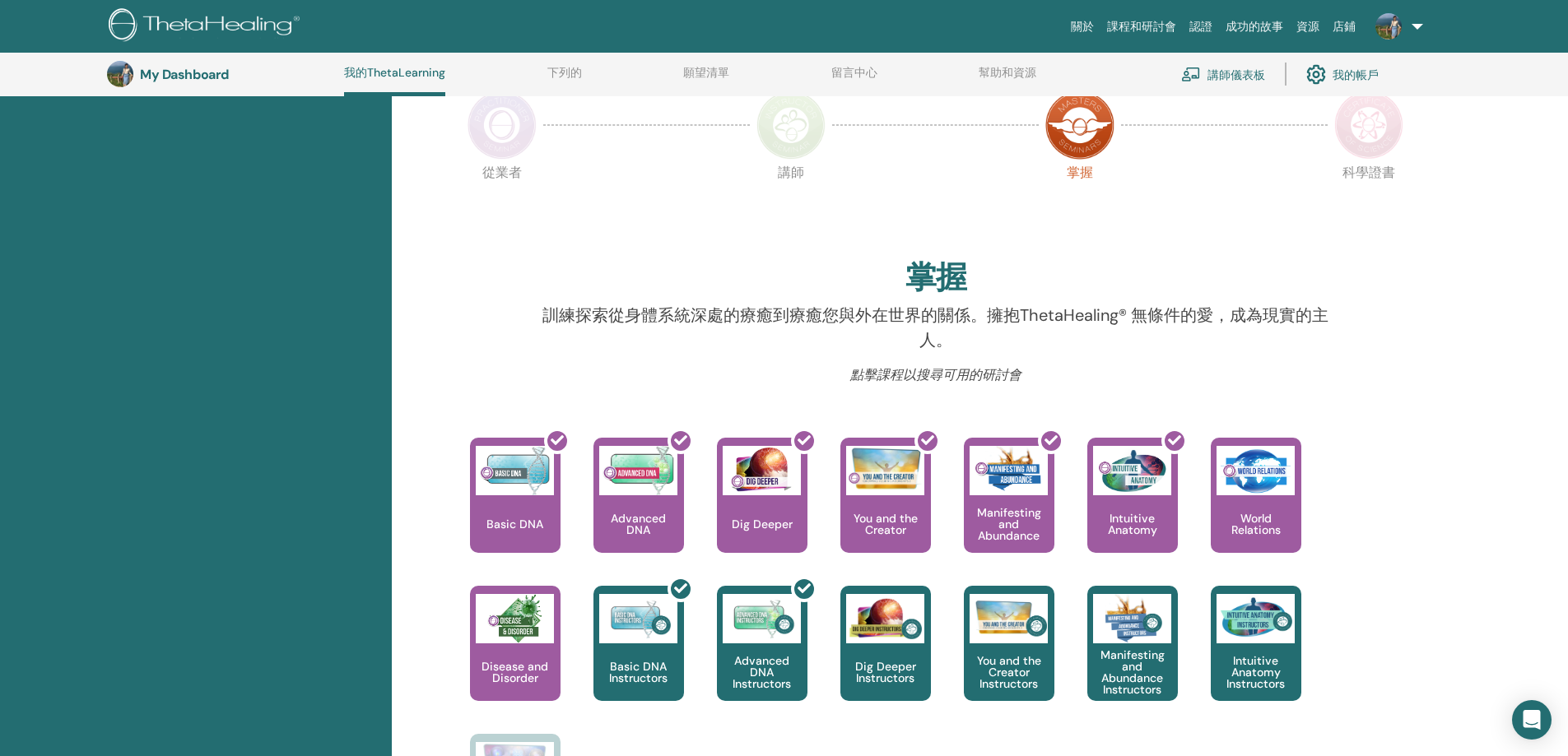
scroll to position [291, 0]
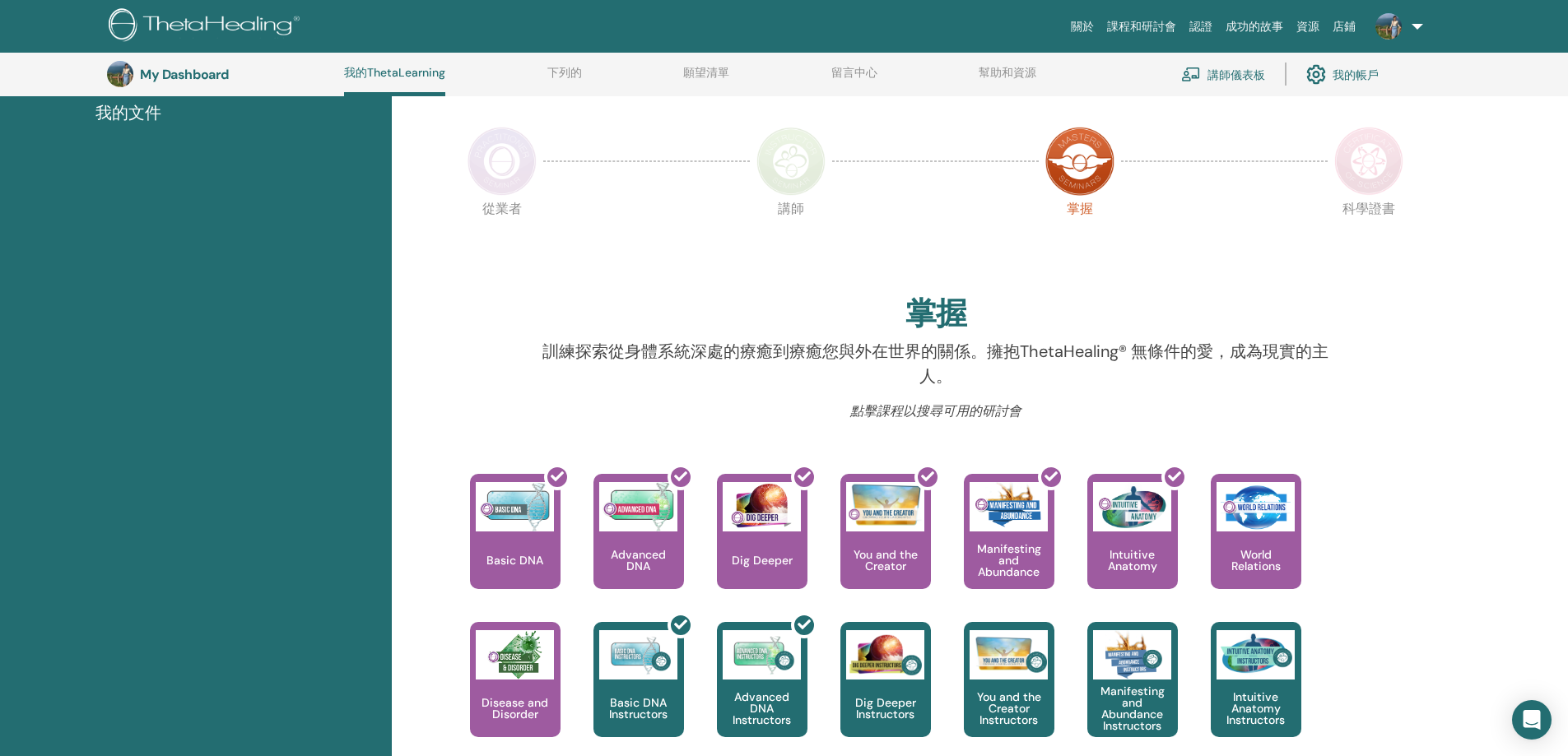
click at [769, 147] on img at bounding box center [791, 161] width 69 height 69
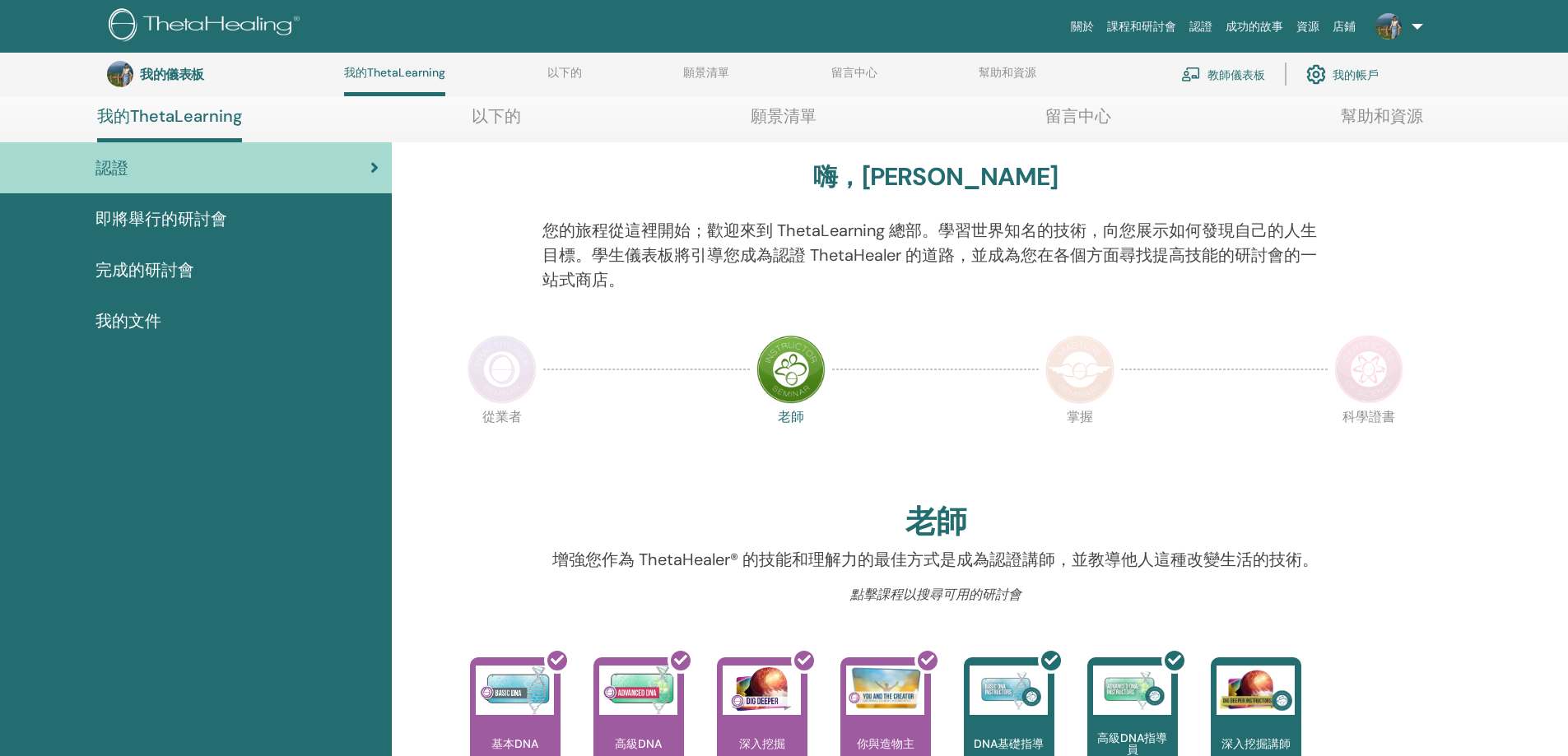
scroll to position [208, 0]
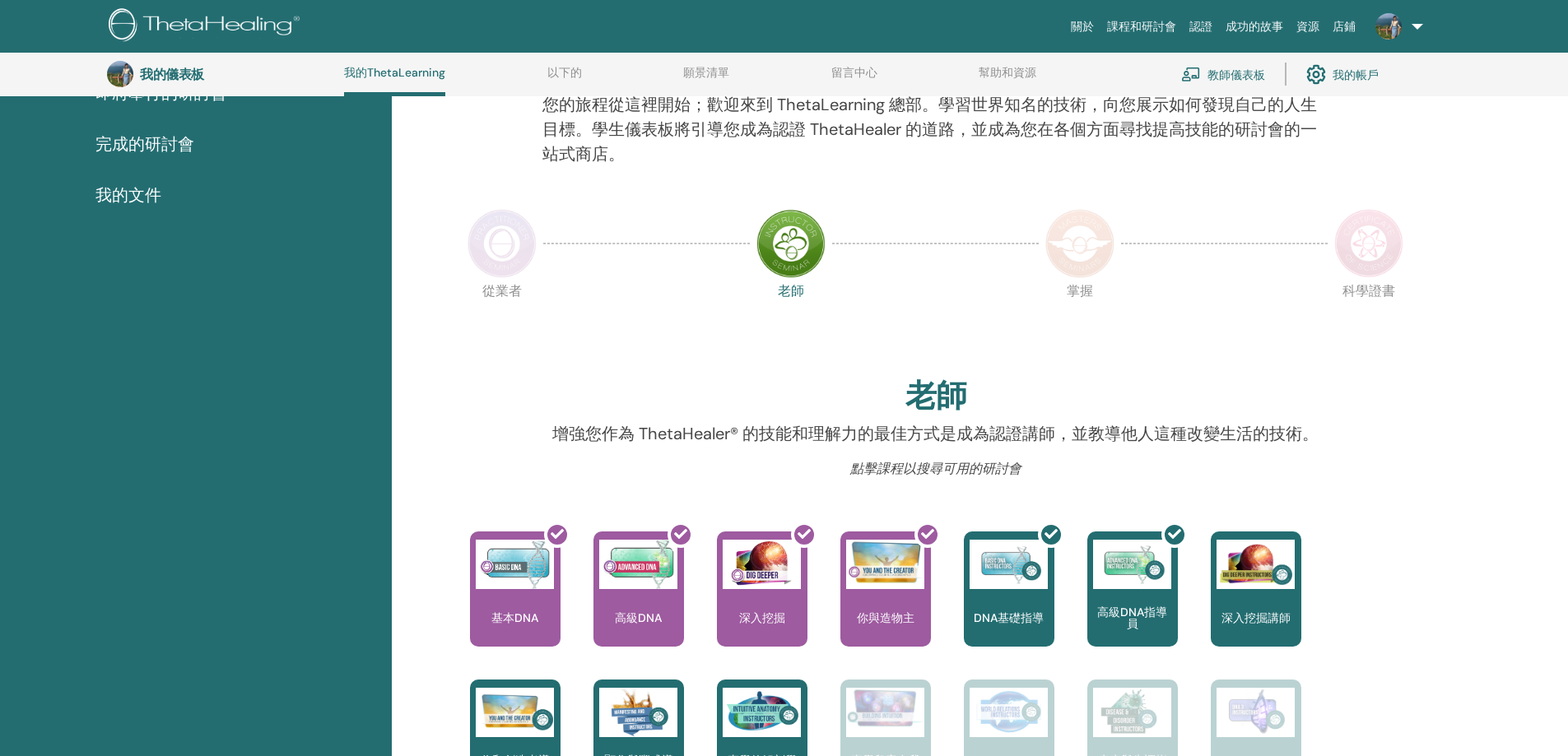
click at [499, 252] on img at bounding box center [502, 244] width 69 height 69
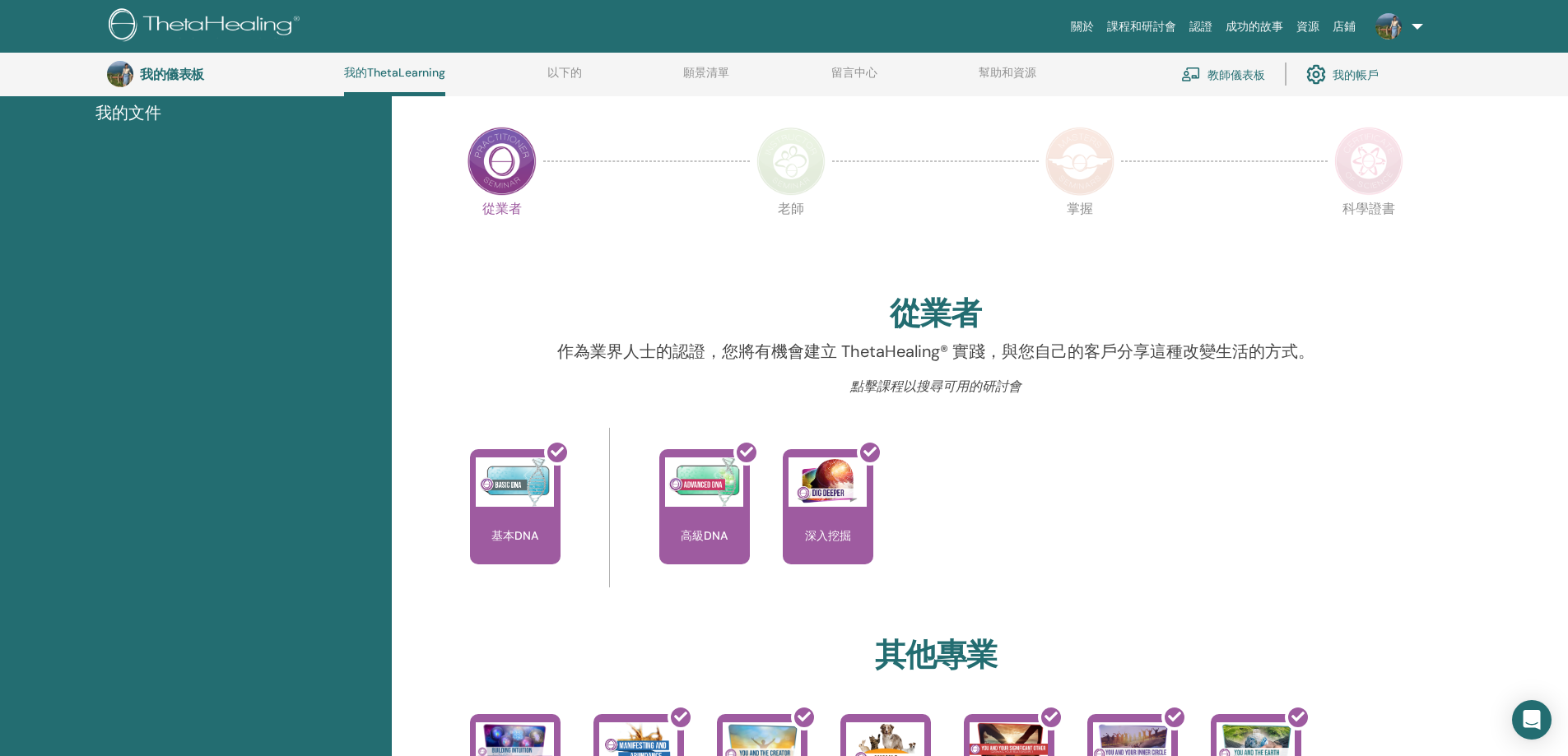
scroll to position [208, 0]
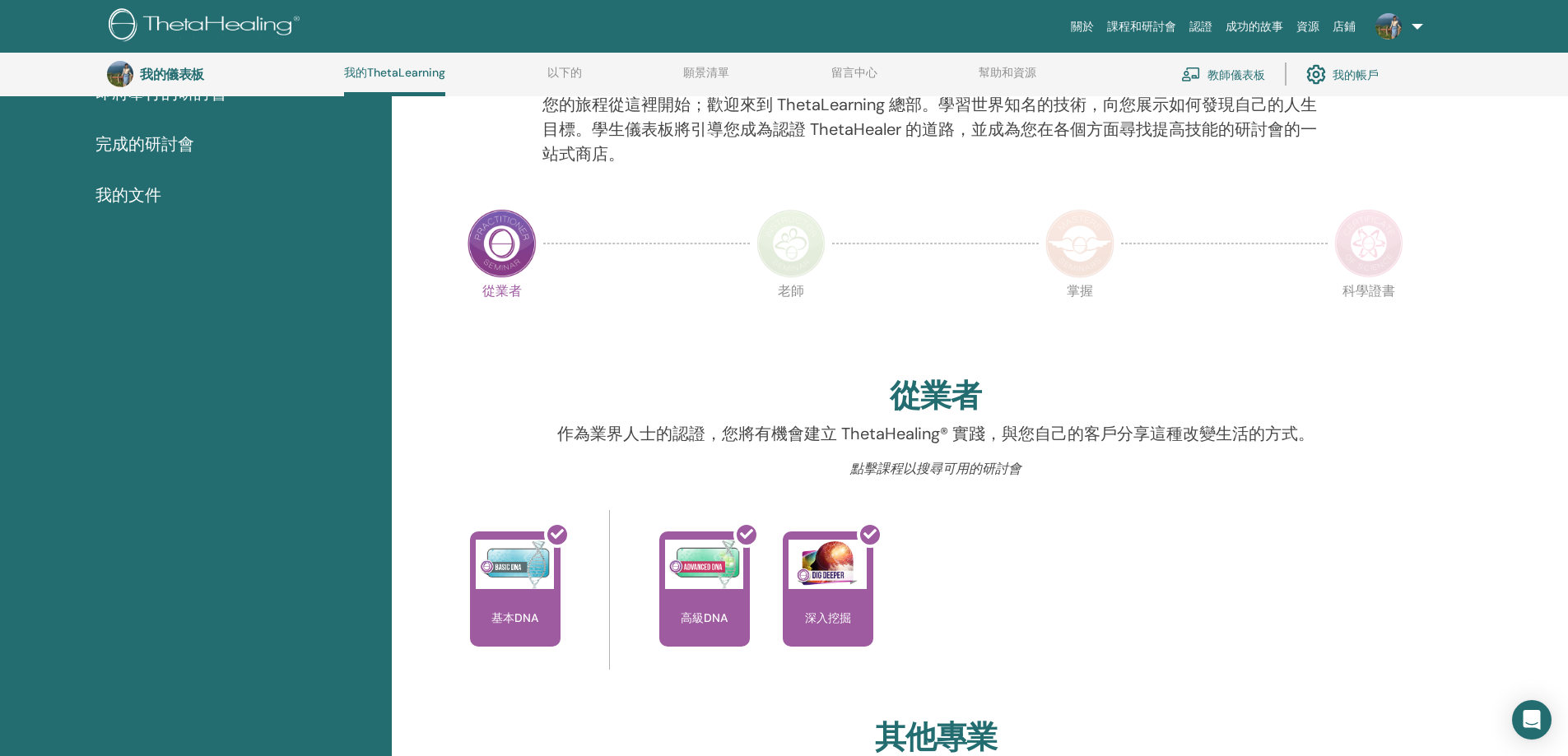
click at [1125, 261] on div at bounding box center [1224, 244] width 207 height 76
click at [1112, 261] on img at bounding box center [1079, 244] width 69 height 69
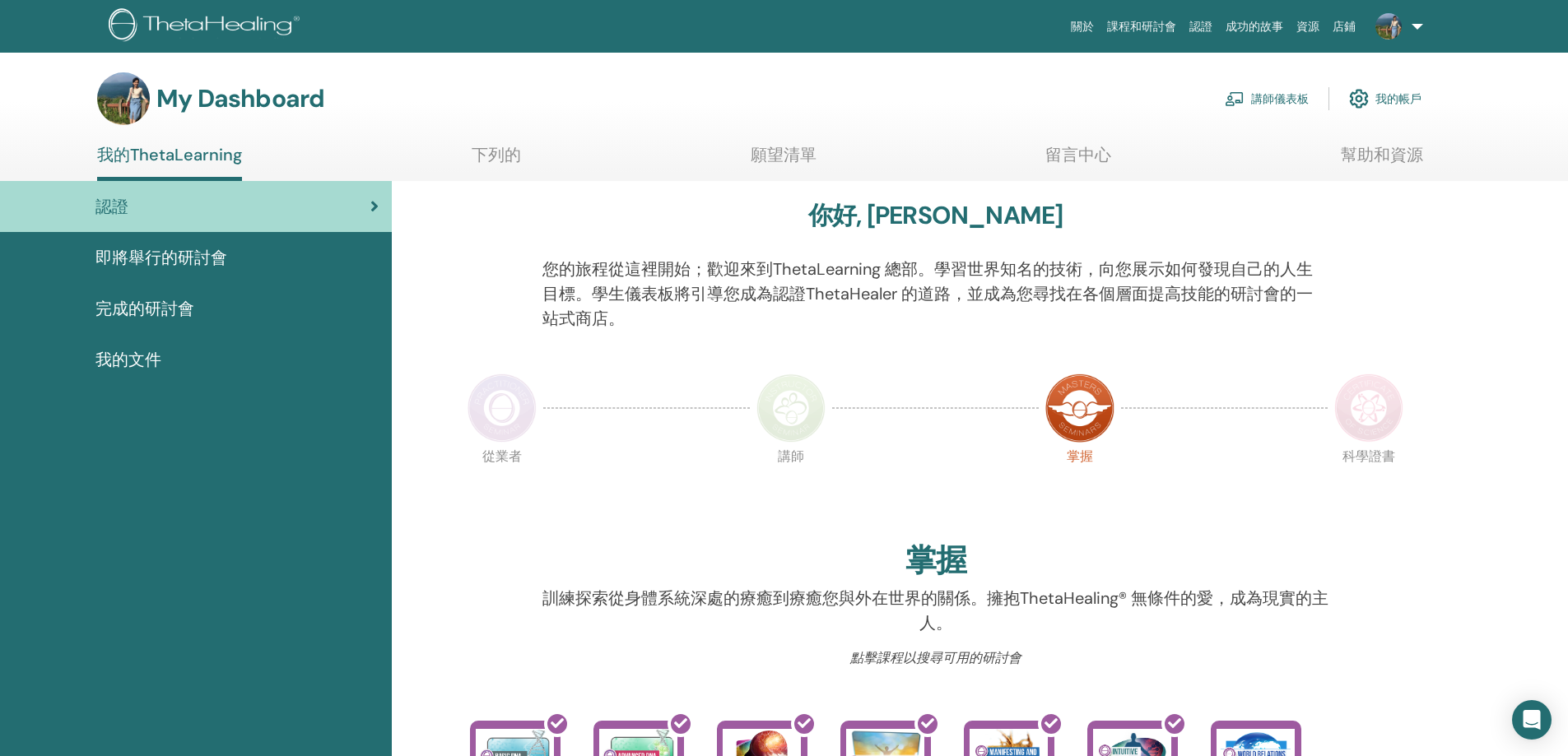
click at [681, 541] on div "你好, Chen-Yu 您的旅程從這裡開始；歡迎來到ThetaLearning 總部。學習世界知名的技術，向您展示如何發現自己的人生目標。學生儀表板將引導您成…" at bounding box center [935, 683] width 988 height 1003
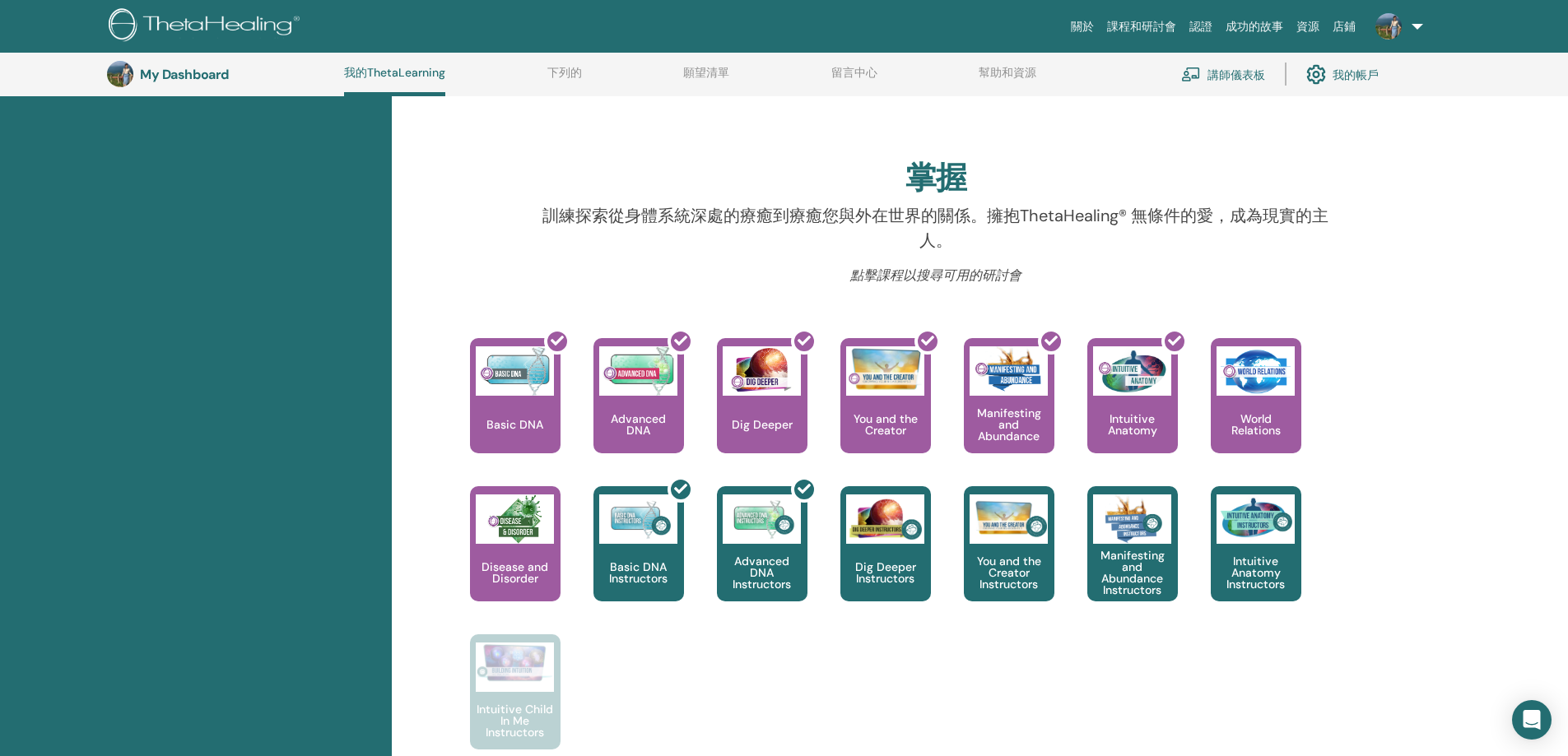
scroll to position [455, 0]
